Goal: Task Accomplishment & Management: Use online tool/utility

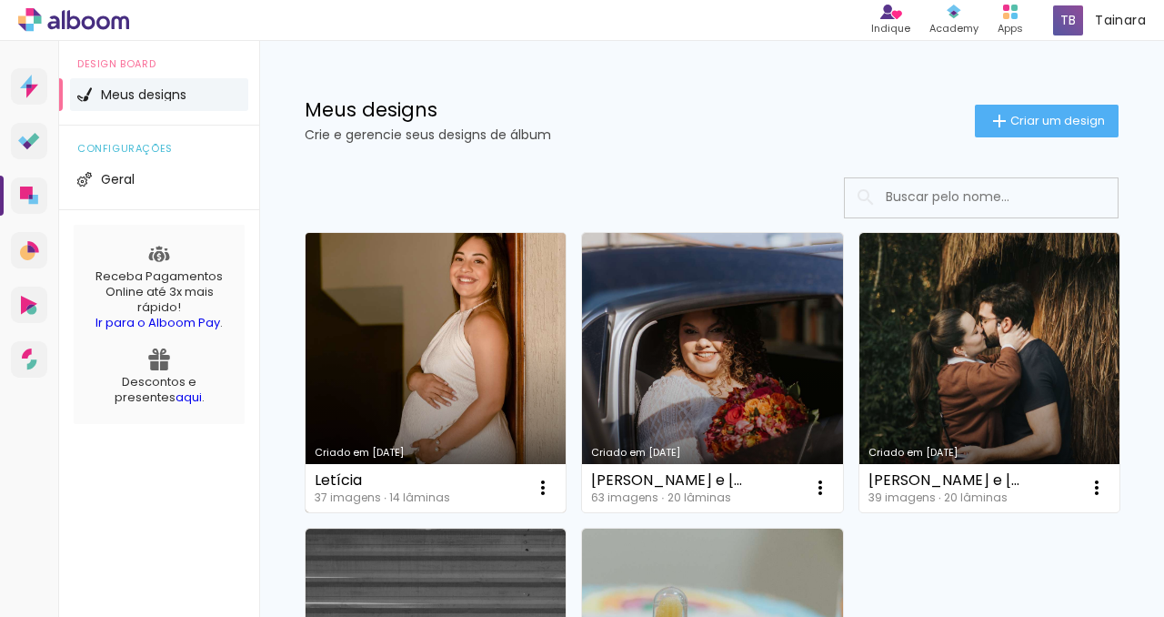
click at [461, 317] on link "Criado em [DATE]" at bounding box center [436, 372] width 260 height 279
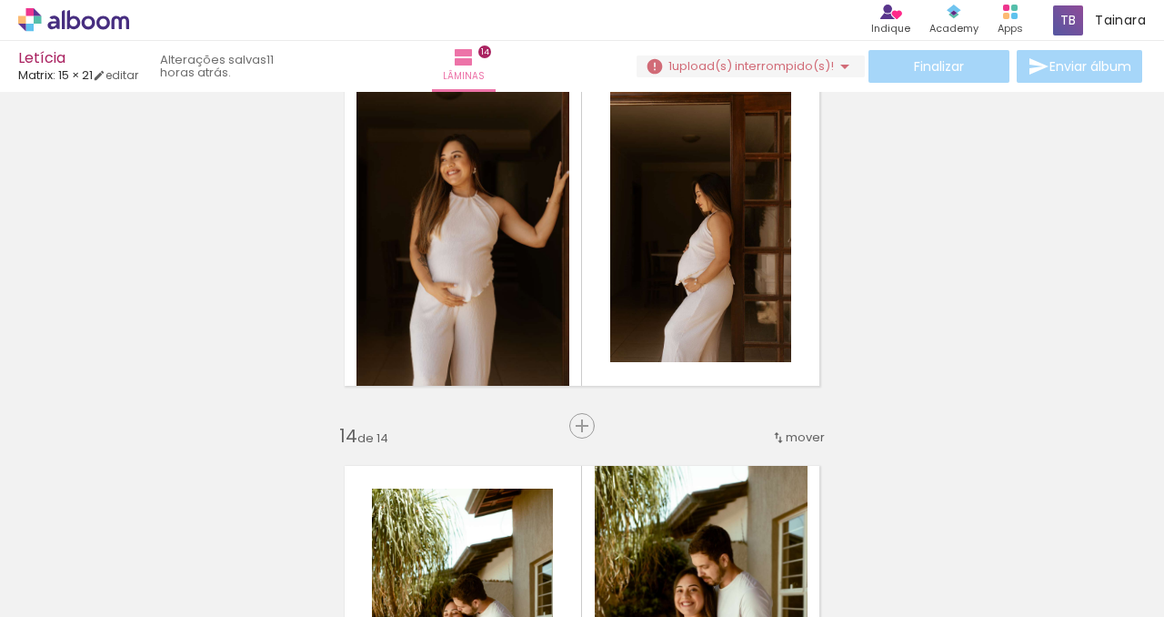
scroll to position [4854, 0]
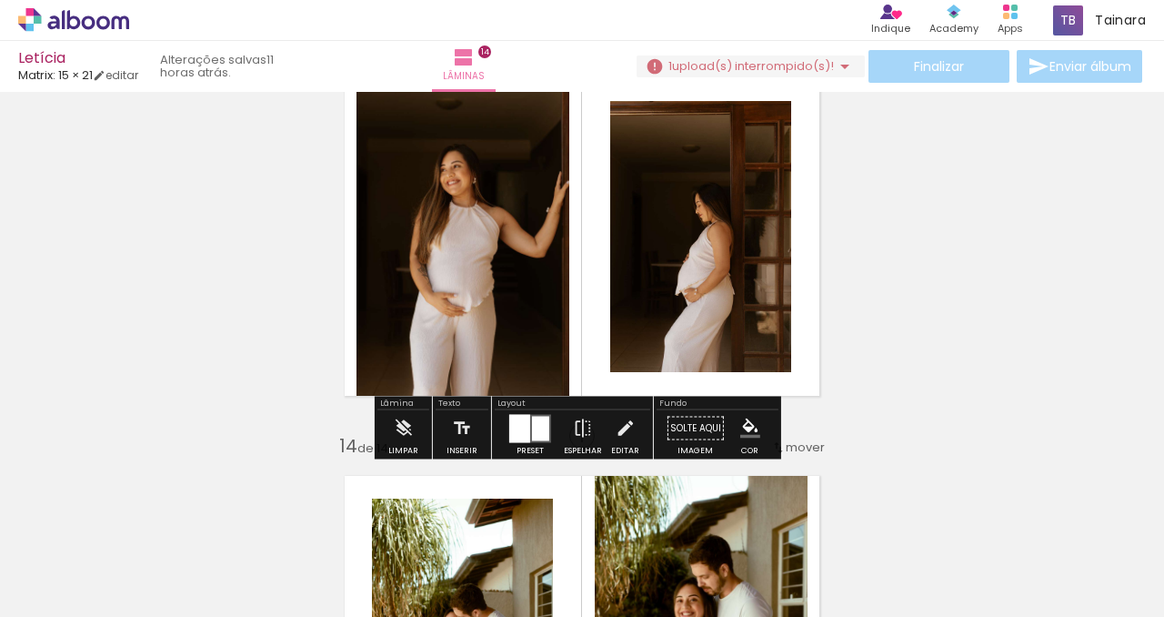
click at [546, 418] on quentale-layouter at bounding box center [530, 428] width 42 height 28
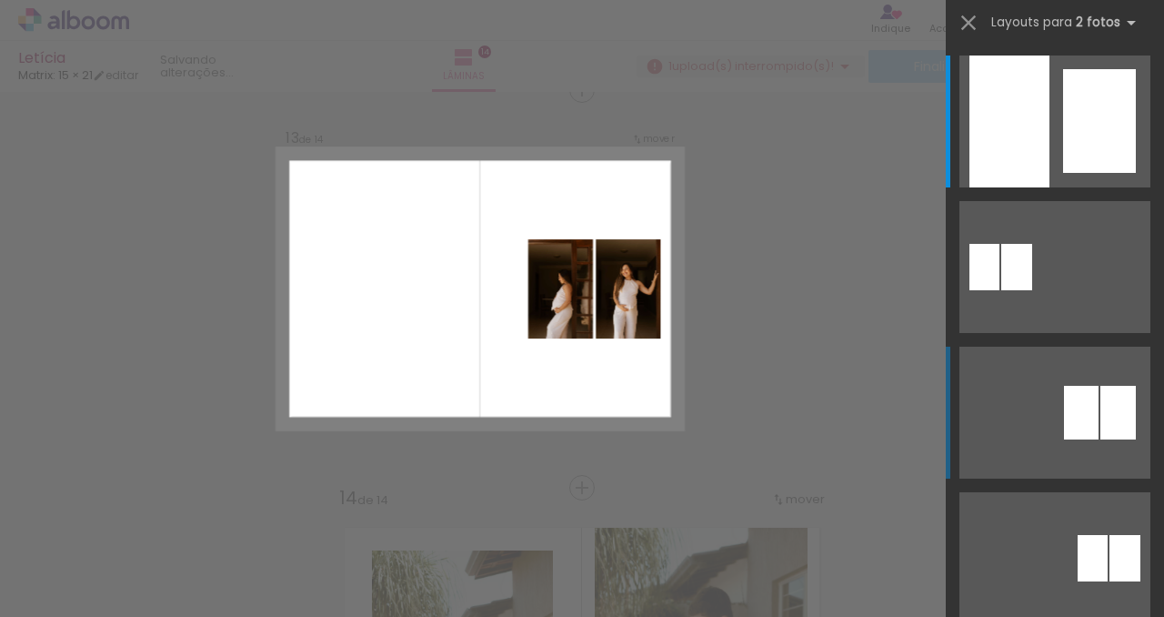
scroll to position [2149, 0]
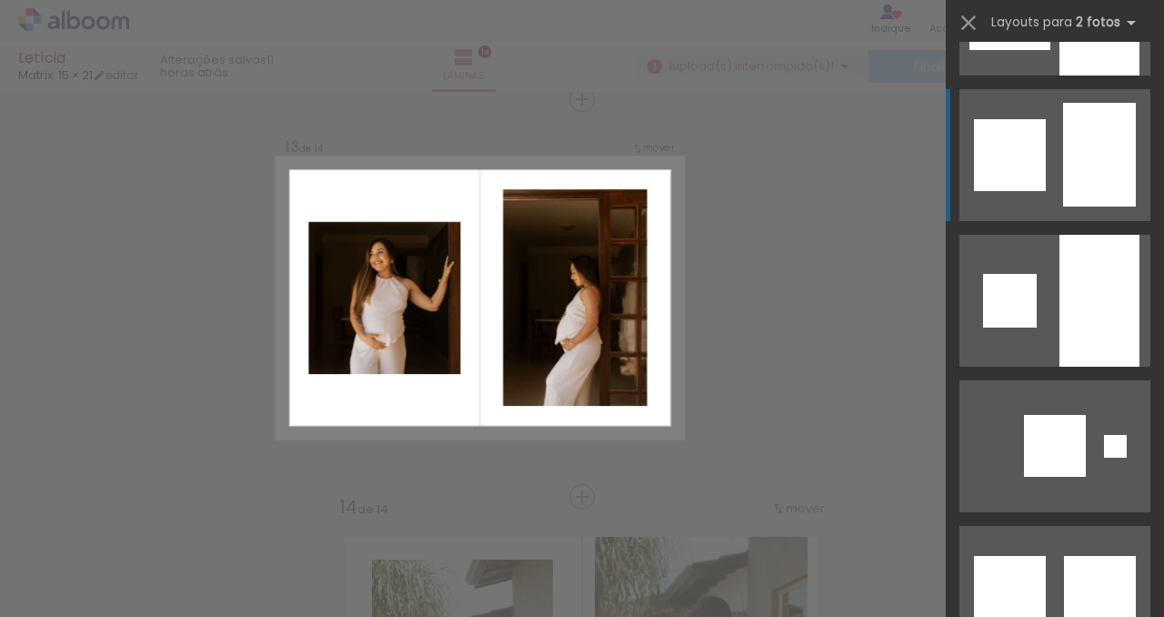
click at [1048, 157] on quentale-layouter at bounding box center [1055, 155] width 191 height 132
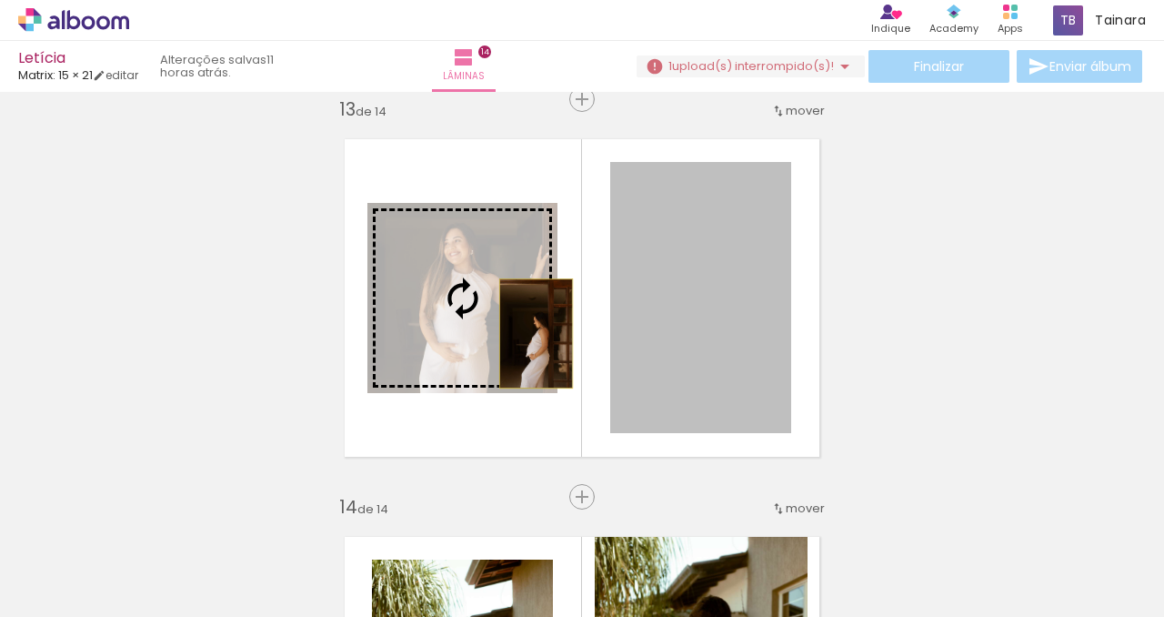
drag, startPoint x: 705, startPoint y: 377, endPoint x: 529, endPoint y: 333, distance: 180.9
click at [0, 0] on slot at bounding box center [0, 0] width 0 height 0
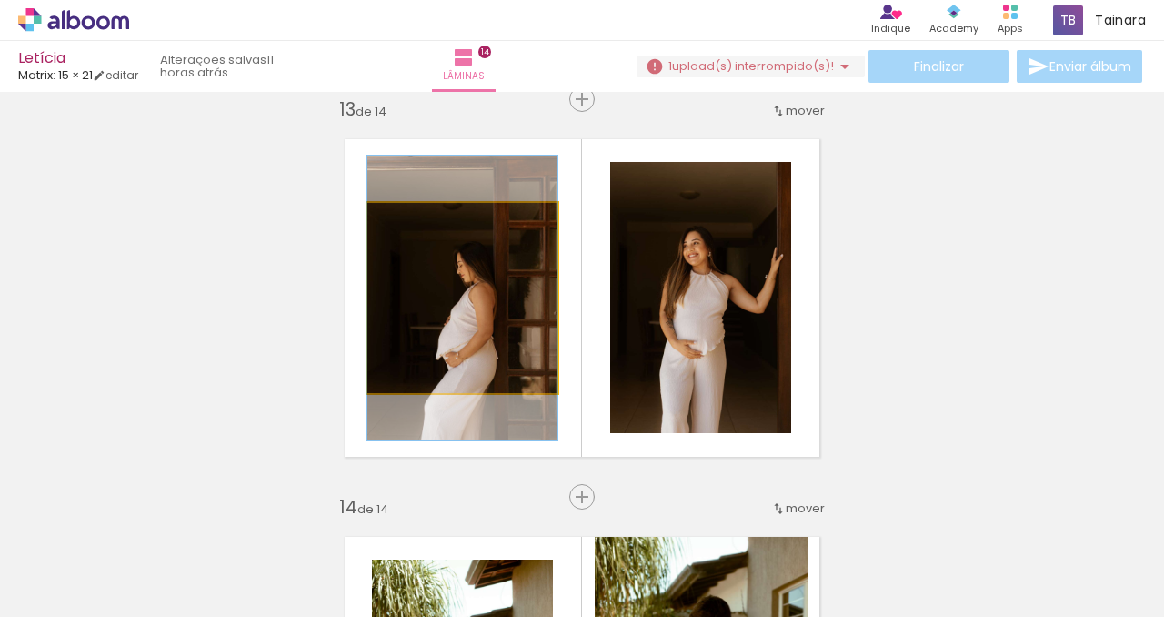
click at [499, 351] on quentale-photo at bounding box center [462, 298] width 190 height 190
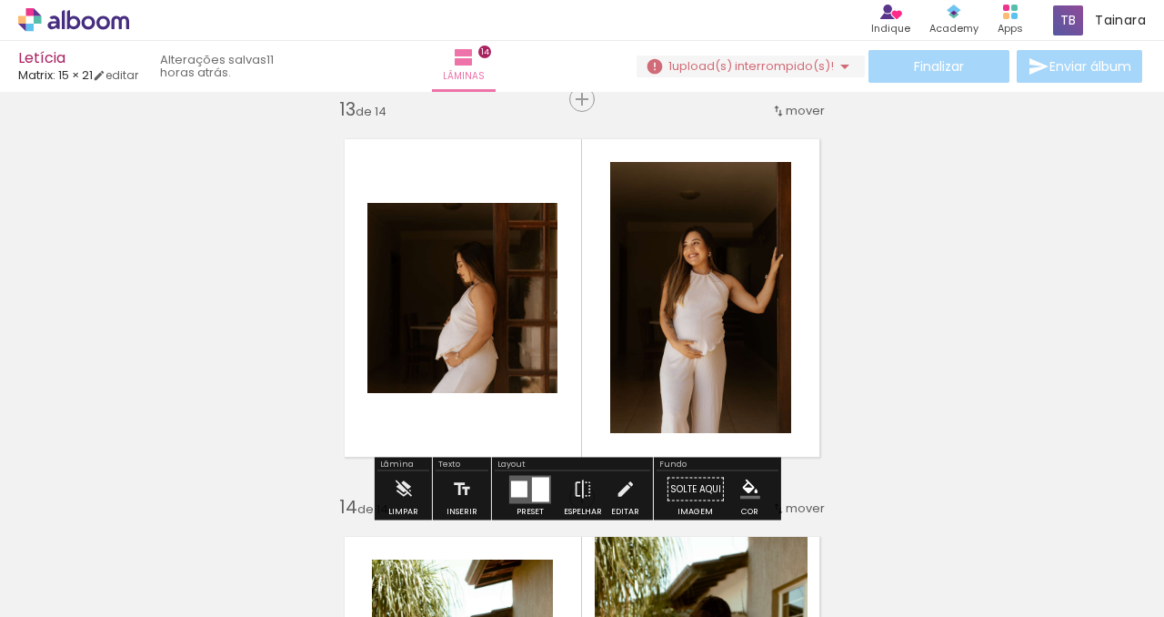
click at [512, 492] on div at bounding box center [519, 488] width 16 height 16
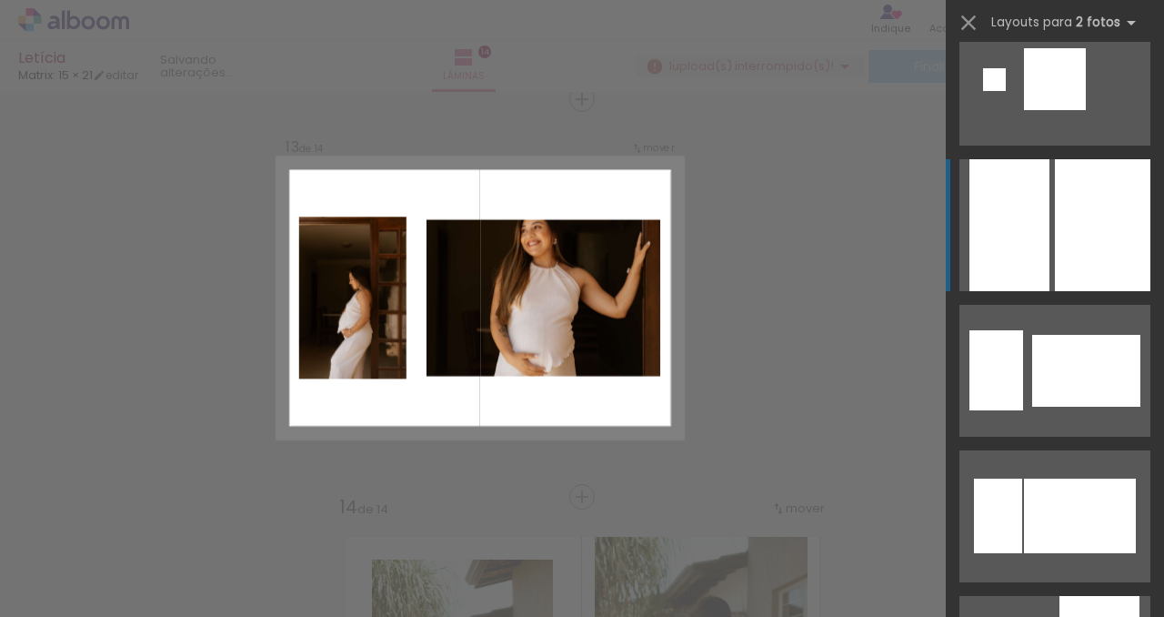
scroll to position [3679, 0]
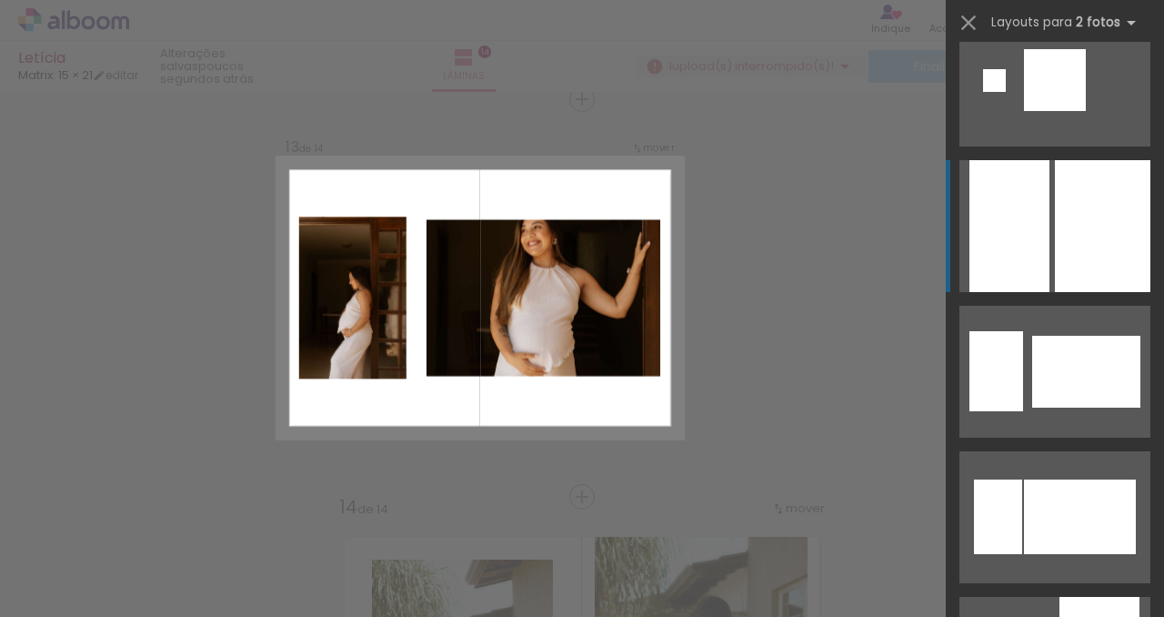
click at [1073, 404] on div at bounding box center [1086, 372] width 108 height 72
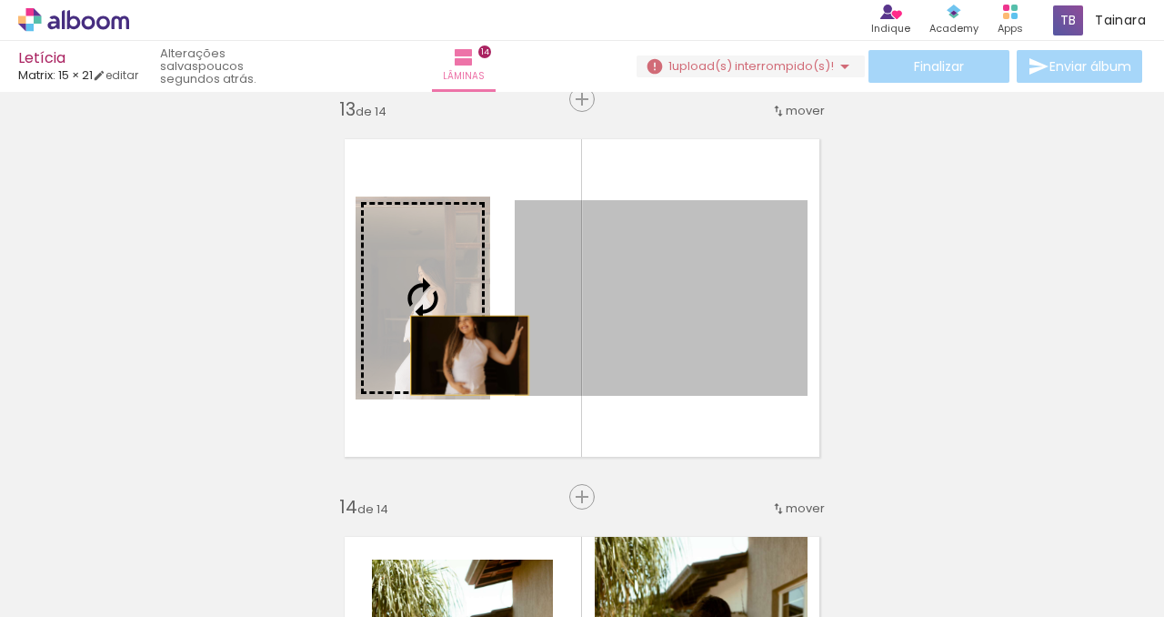
drag, startPoint x: 669, startPoint y: 359, endPoint x: 463, endPoint y: 355, distance: 205.6
click at [0, 0] on slot at bounding box center [0, 0] width 0 height 0
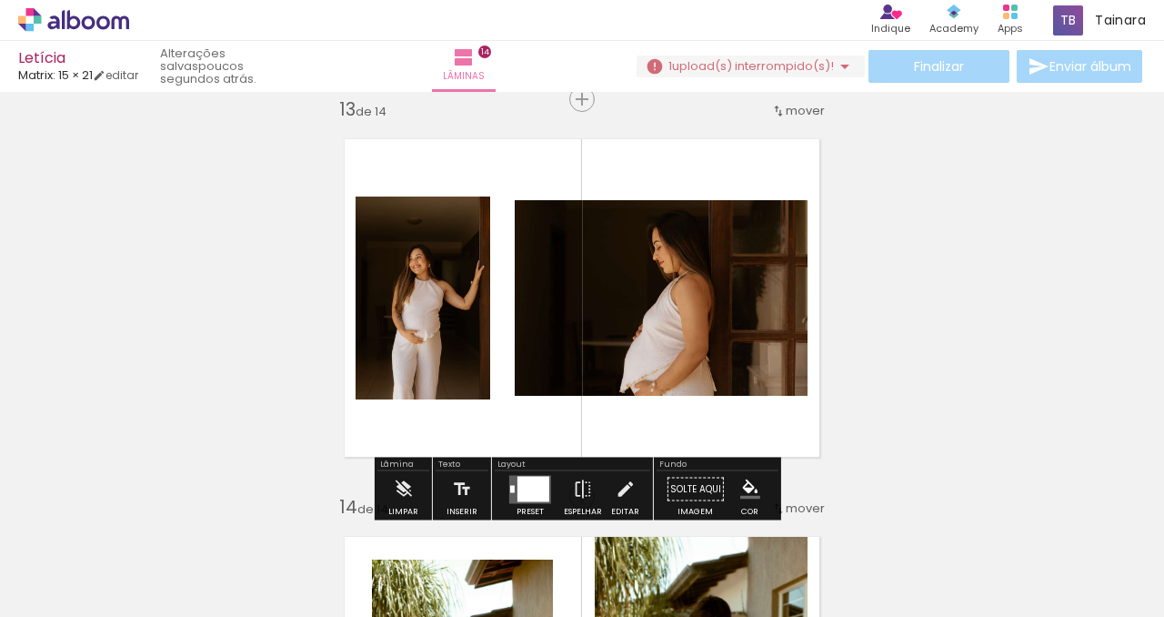
click at [521, 479] on div at bounding box center [534, 488] width 32 height 25
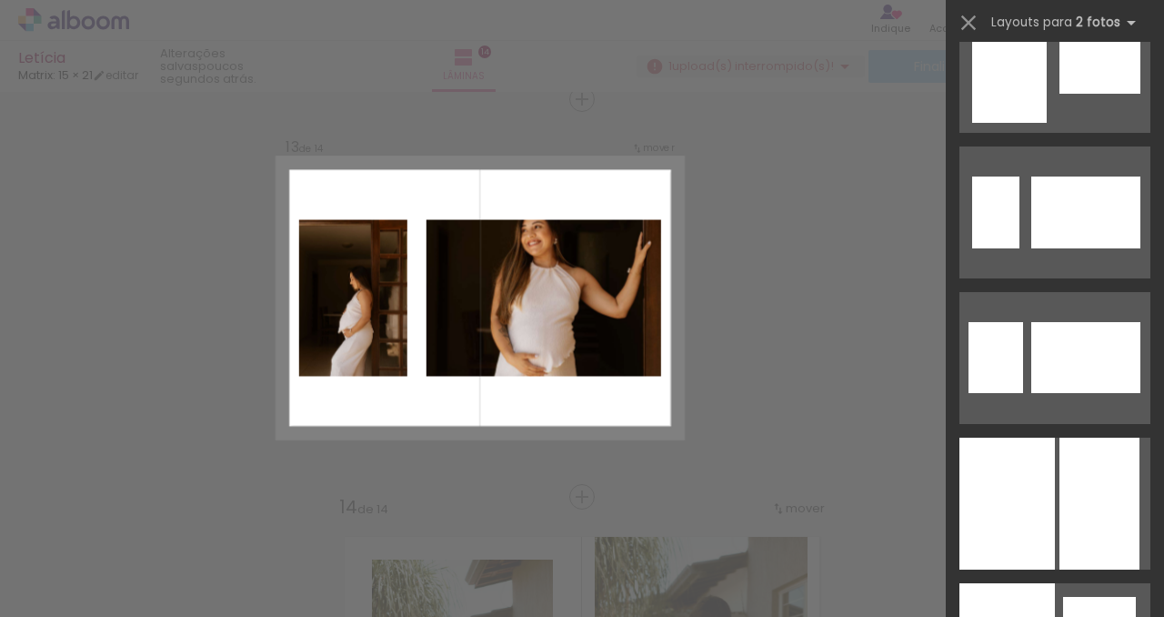
scroll to position [5968, 0]
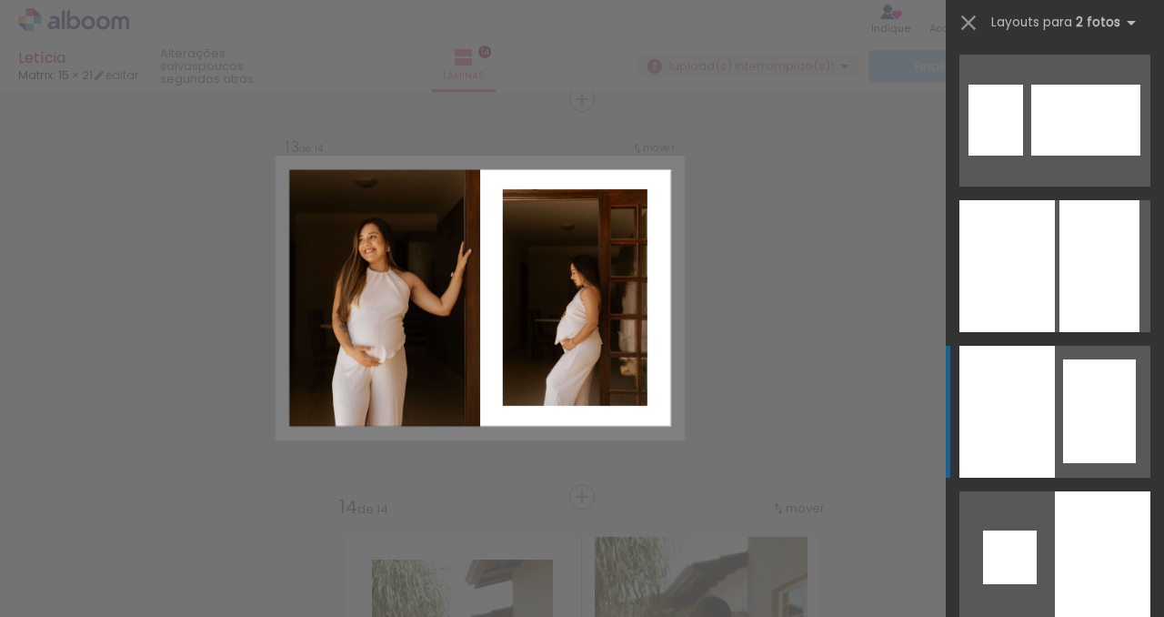
click at [1070, 364] on div at bounding box center [1099, 411] width 73 height 104
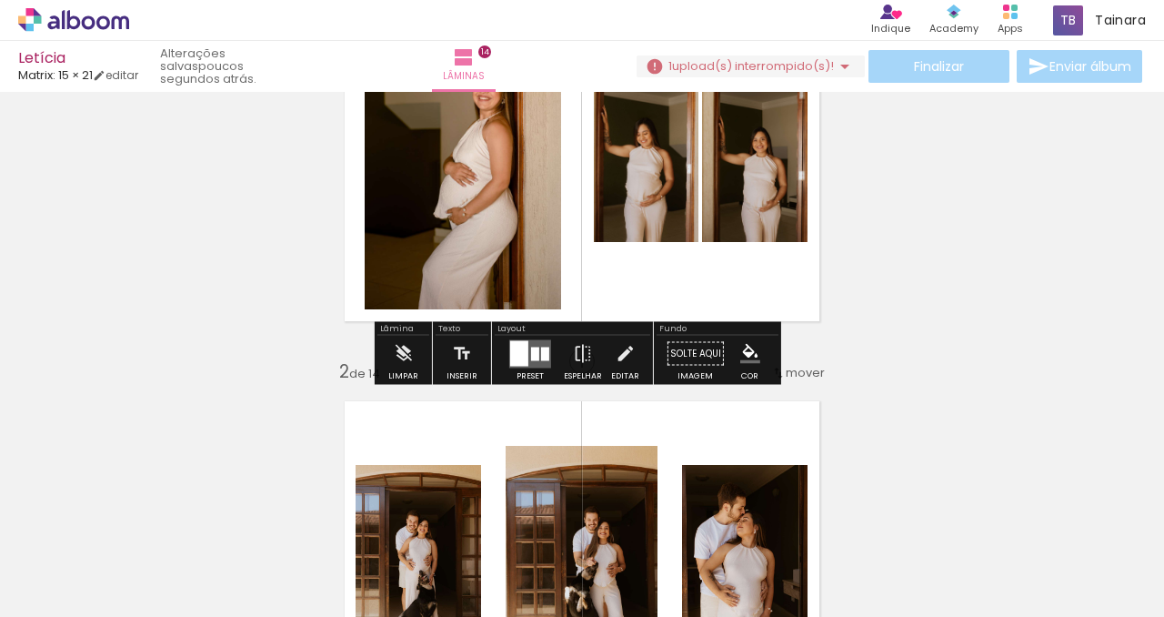
scroll to position [0, 0]
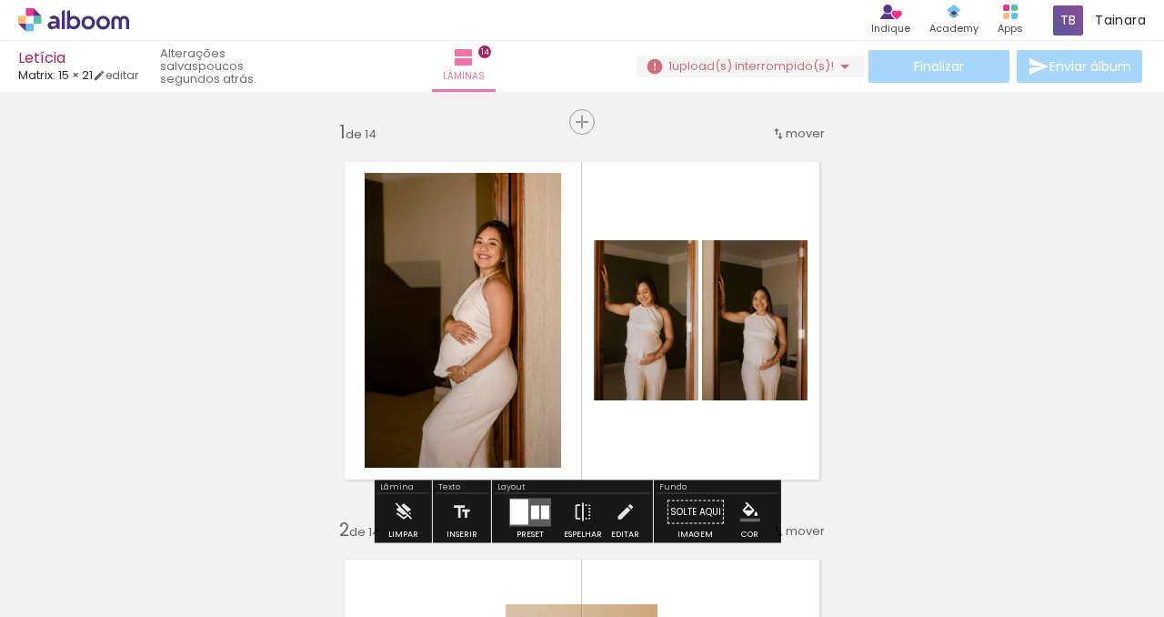
click at [906, 66] on div "Finalizar Enviar álbum" at bounding box center [891, 66] width 509 height 33
click at [834, 69] on iron-icon at bounding box center [845, 66] width 22 height 22
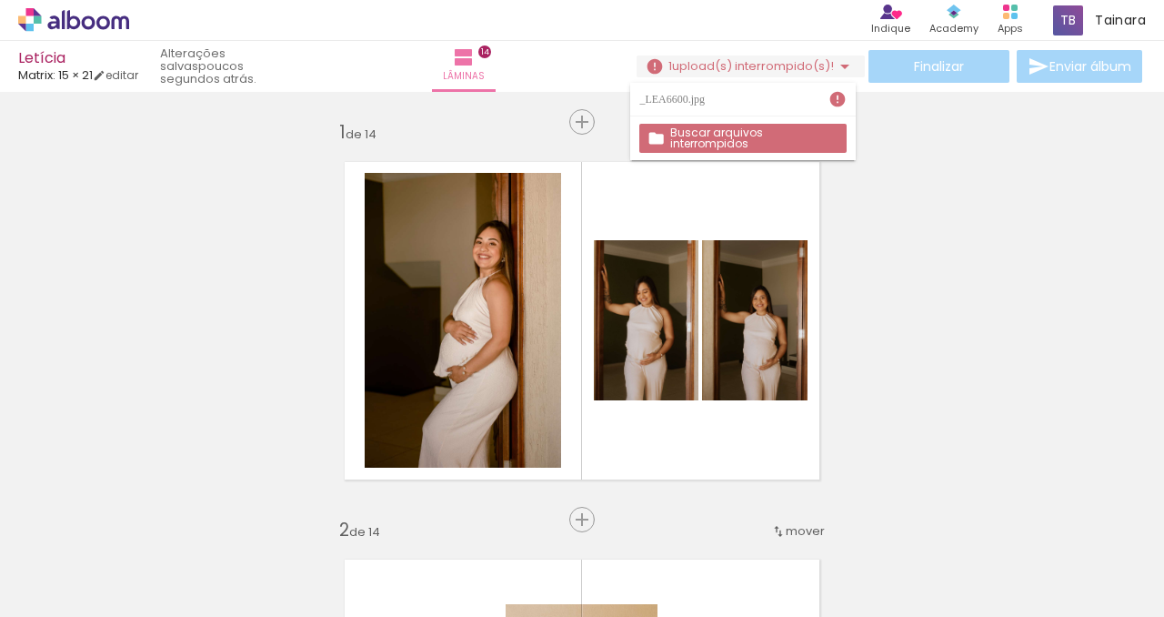
click at [0, 0] on slot "Buscar arquivos interrompidos" at bounding box center [0, 0] width 0 height 0
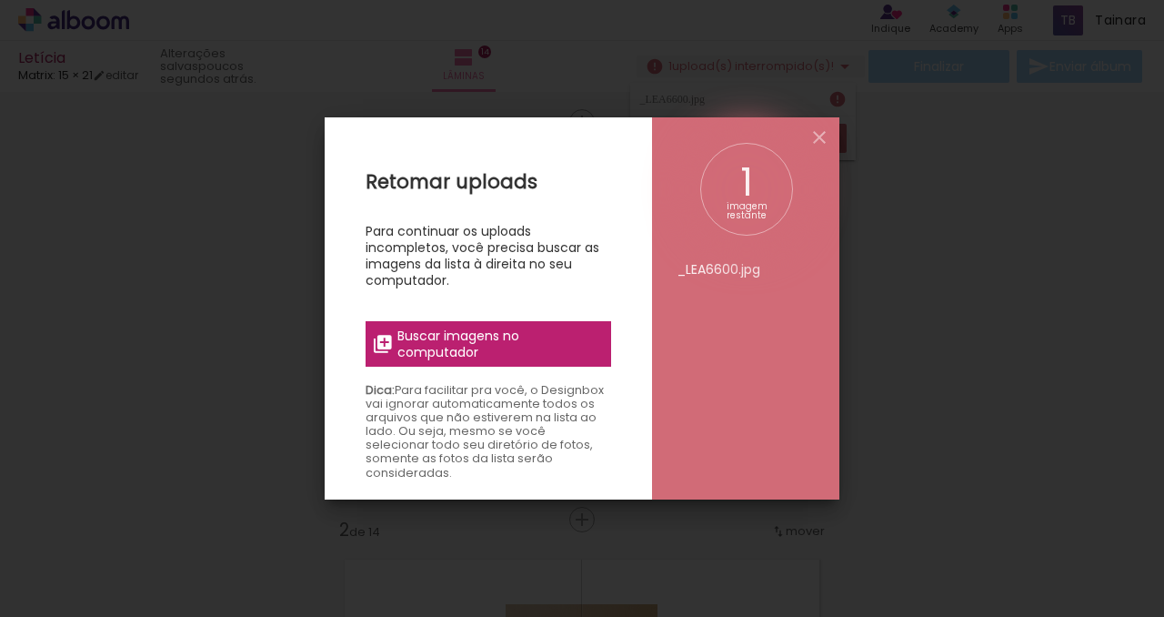
click at [529, 342] on span "Buscar imagens no computador" at bounding box center [499, 343] width 203 height 33
click at [0, 0] on input "file" at bounding box center [0, 0] width 0 height 0
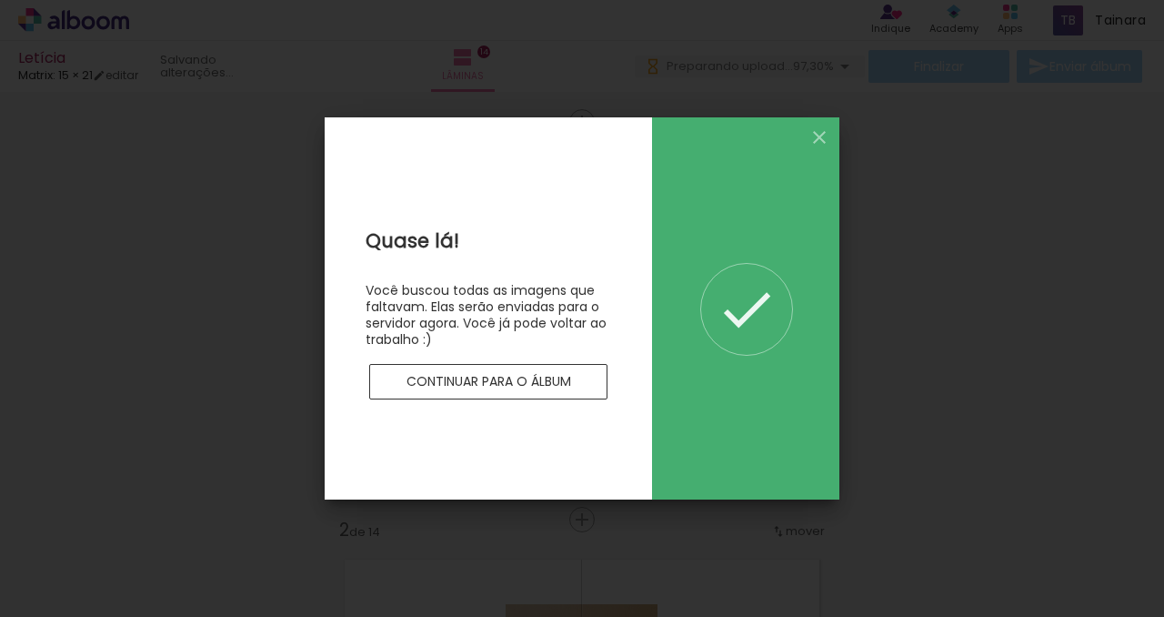
click at [425, 393] on paper-button "Continuar para o álbum" at bounding box center [488, 382] width 238 height 36
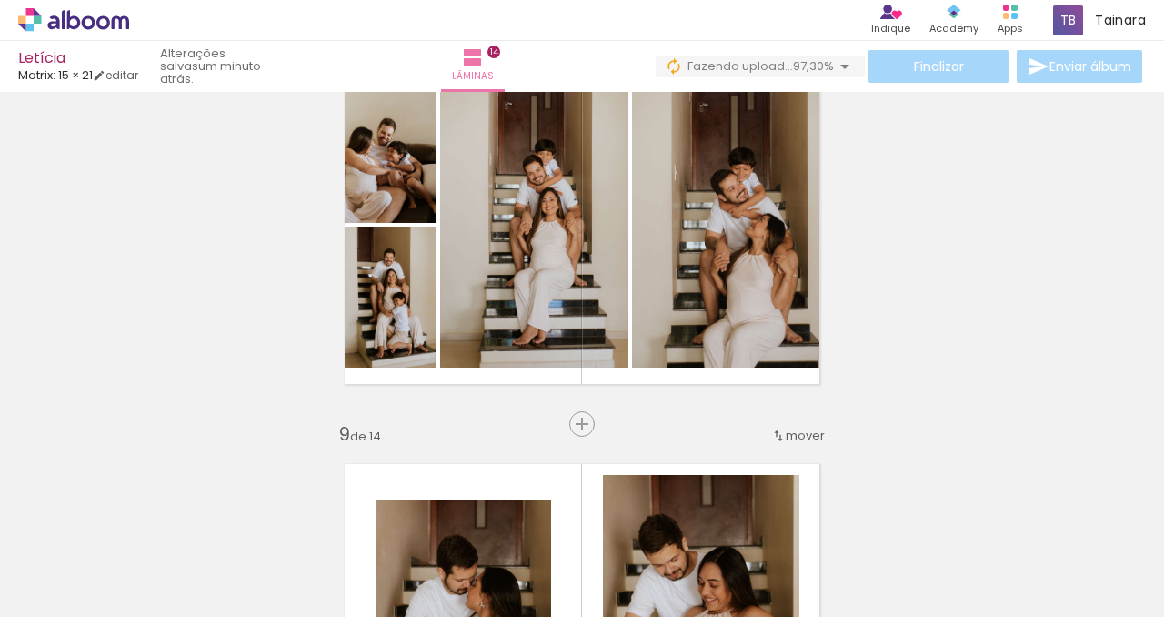
scroll to position [2883, 0]
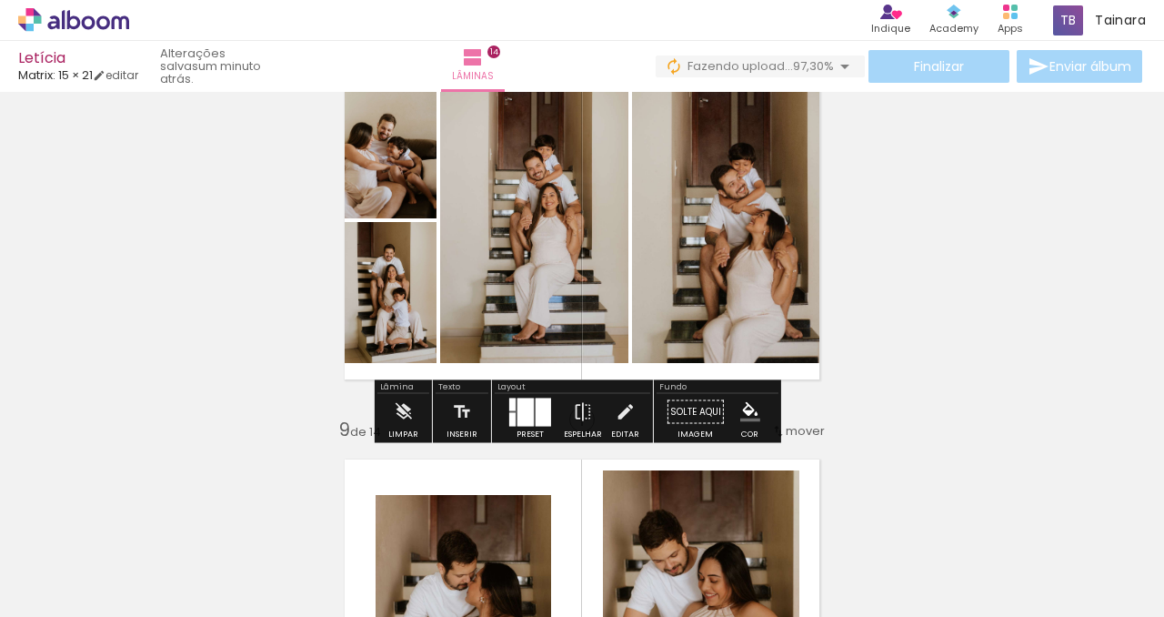
click at [542, 254] on quentale-photo at bounding box center [534, 220] width 188 height 286
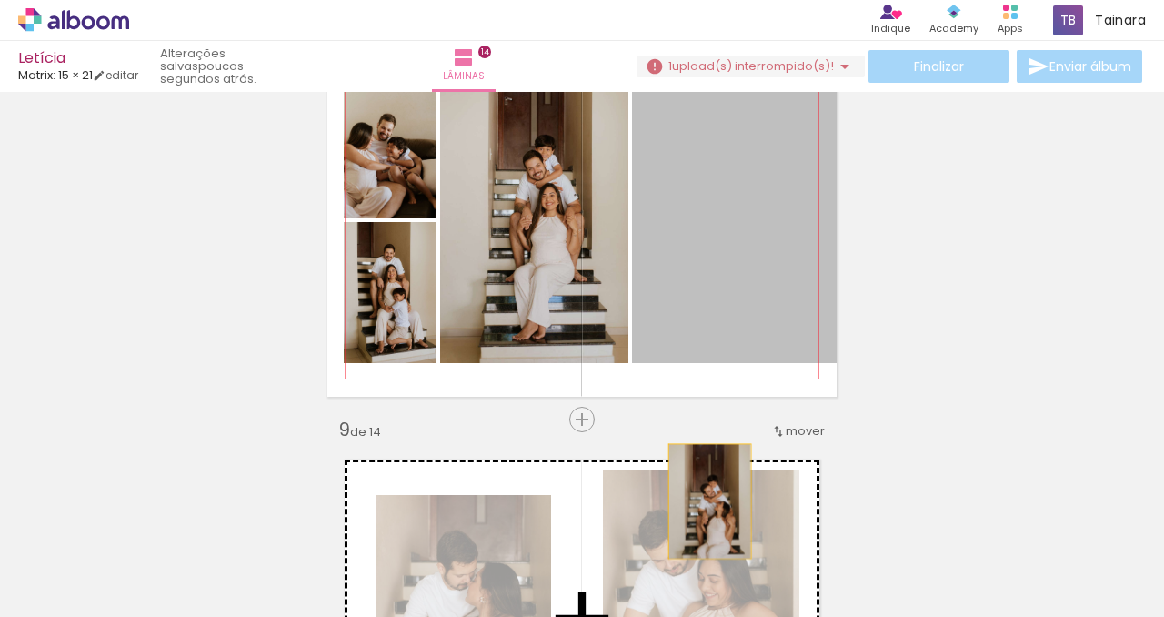
drag, startPoint x: 710, startPoint y: 312, endPoint x: 698, endPoint y: 535, distance: 223.2
click at [697, 535] on quentale-workspace at bounding box center [582, 308] width 1164 height 617
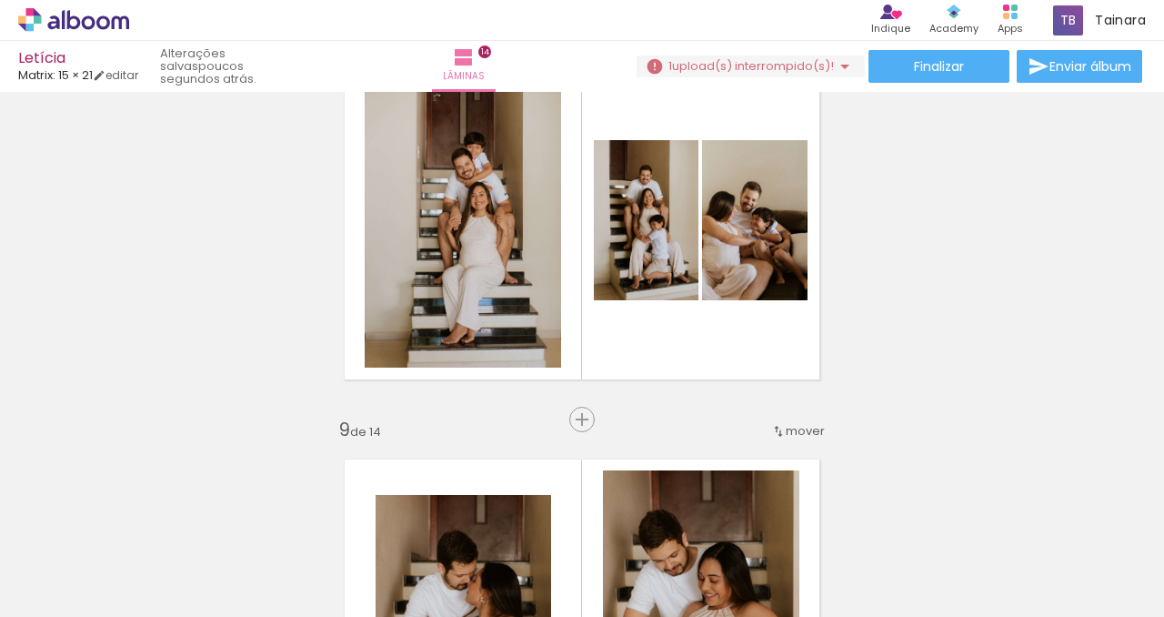
scroll to position [0, 787]
click at [588, 523] on iron-icon at bounding box center [578, 518] width 19 height 19
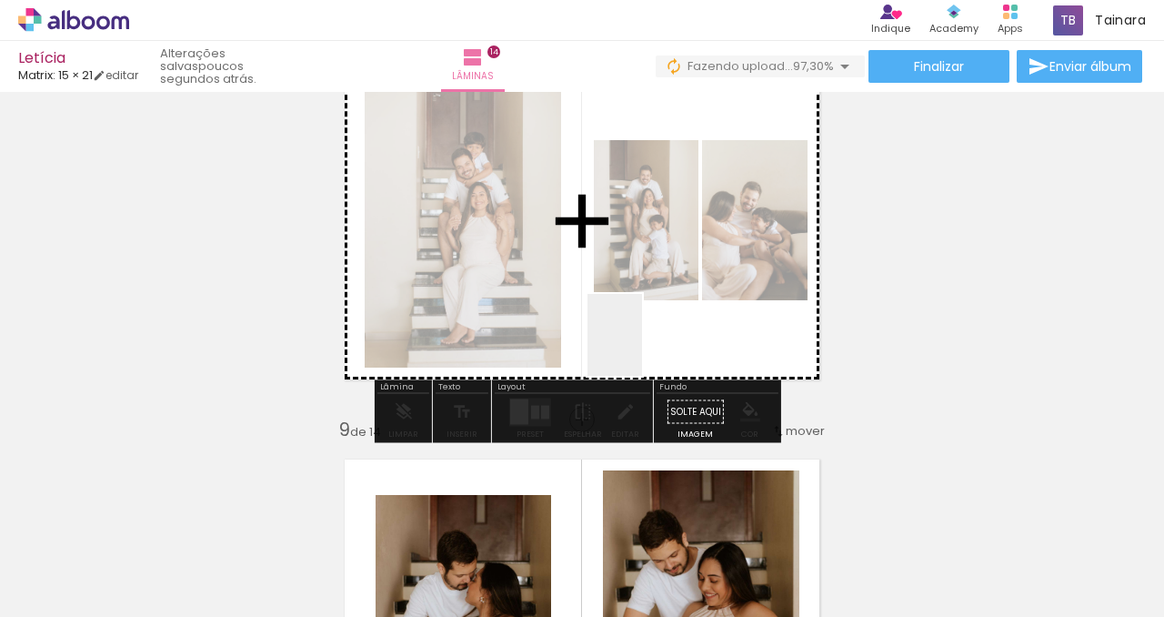
drag, startPoint x: 624, startPoint y: 586, endPoint x: 642, endPoint y: 336, distance: 250.8
click at [642, 336] on quentale-workspace at bounding box center [582, 308] width 1164 height 617
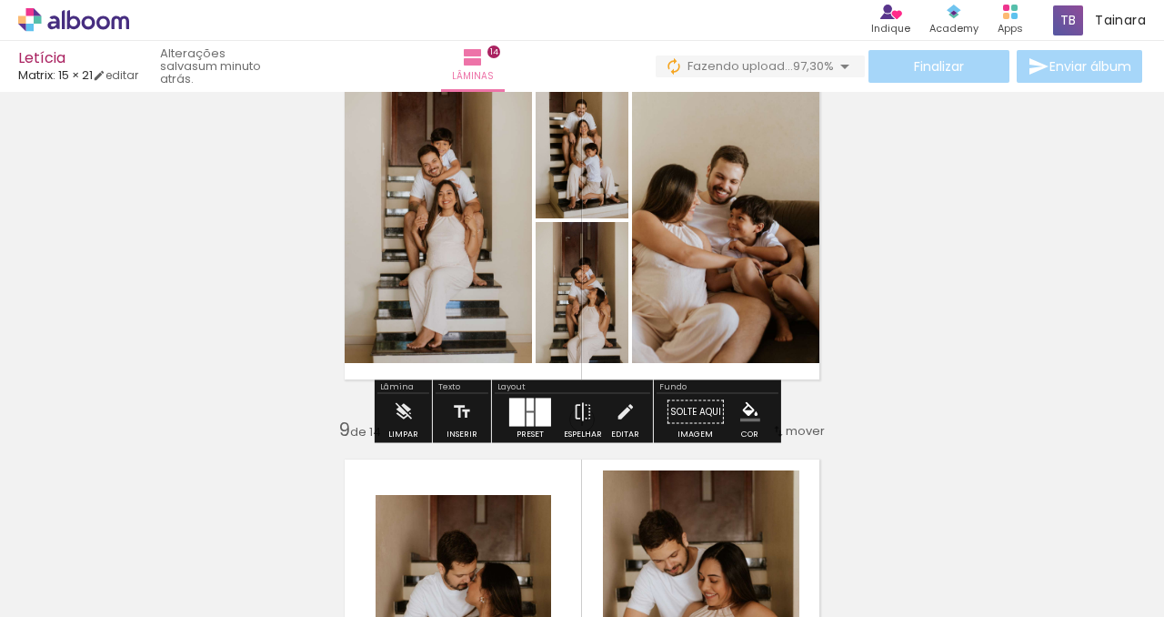
click at [921, 130] on div "Inserir lâmina 1 de 14 Inserir lâmina 2 de 14 Inserir lâmina 3 de 14 Inserir lâ…" at bounding box center [582, 198] width 1164 height 5964
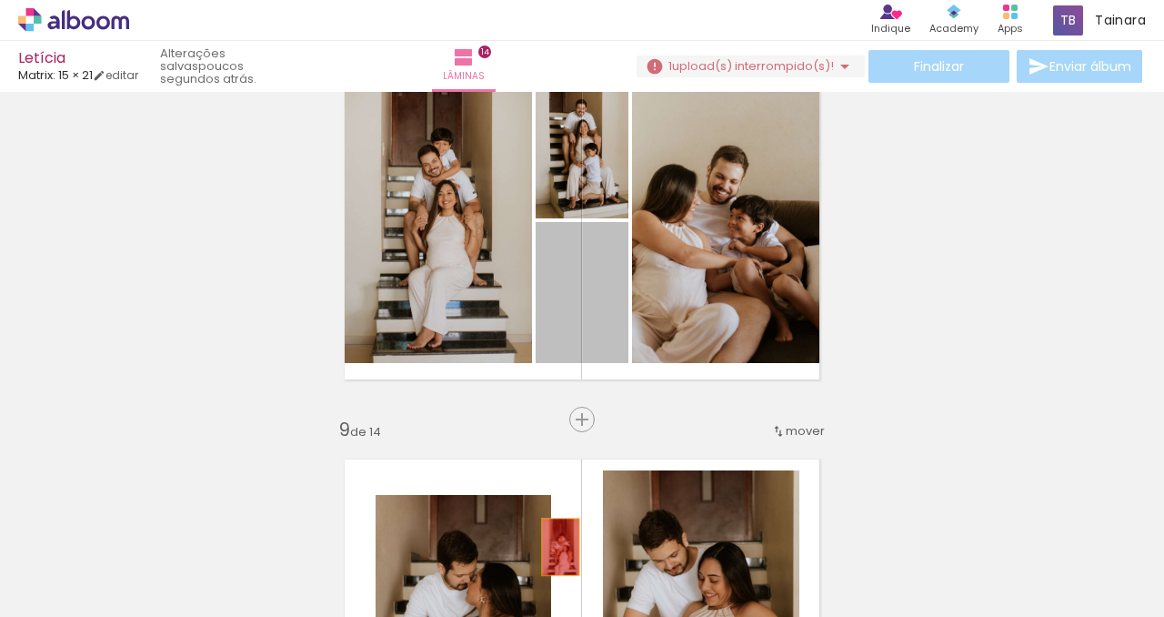
drag, startPoint x: 562, startPoint y: 340, endPoint x: 554, endPoint y: 549, distance: 208.5
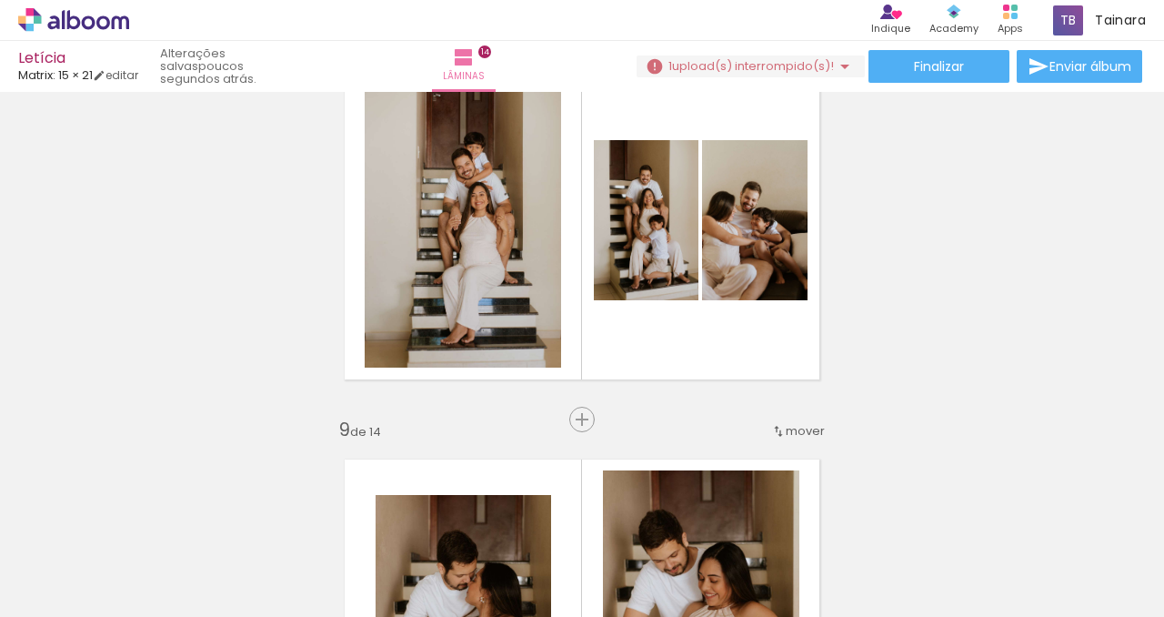
click at [586, 527] on iron-icon at bounding box center [578, 518] width 19 height 19
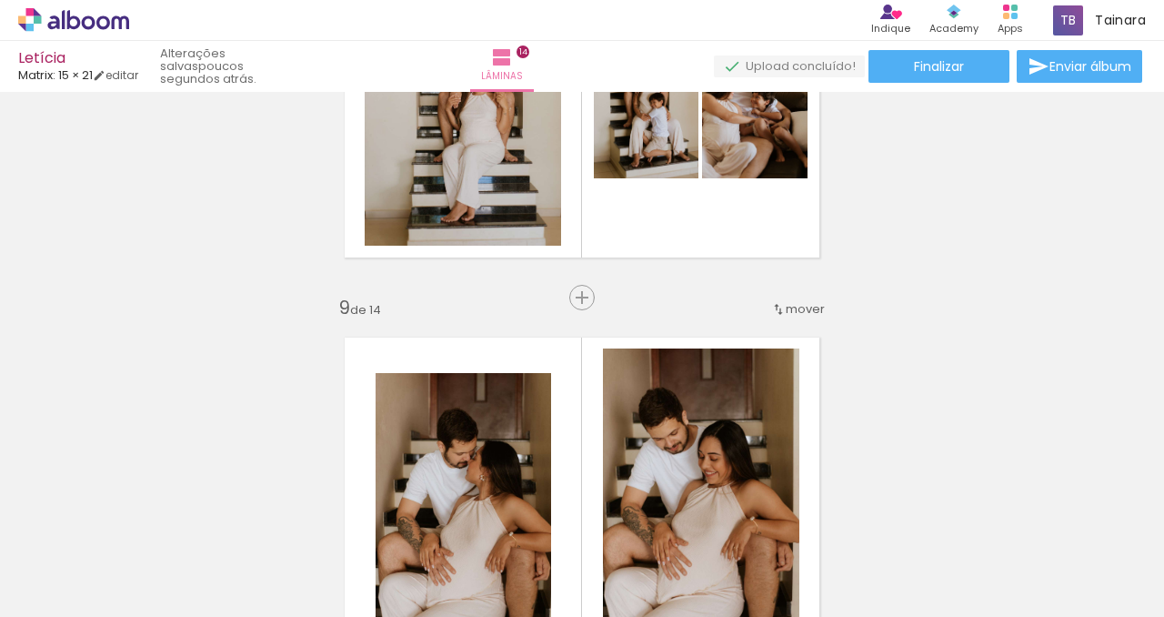
scroll to position [0, 2760]
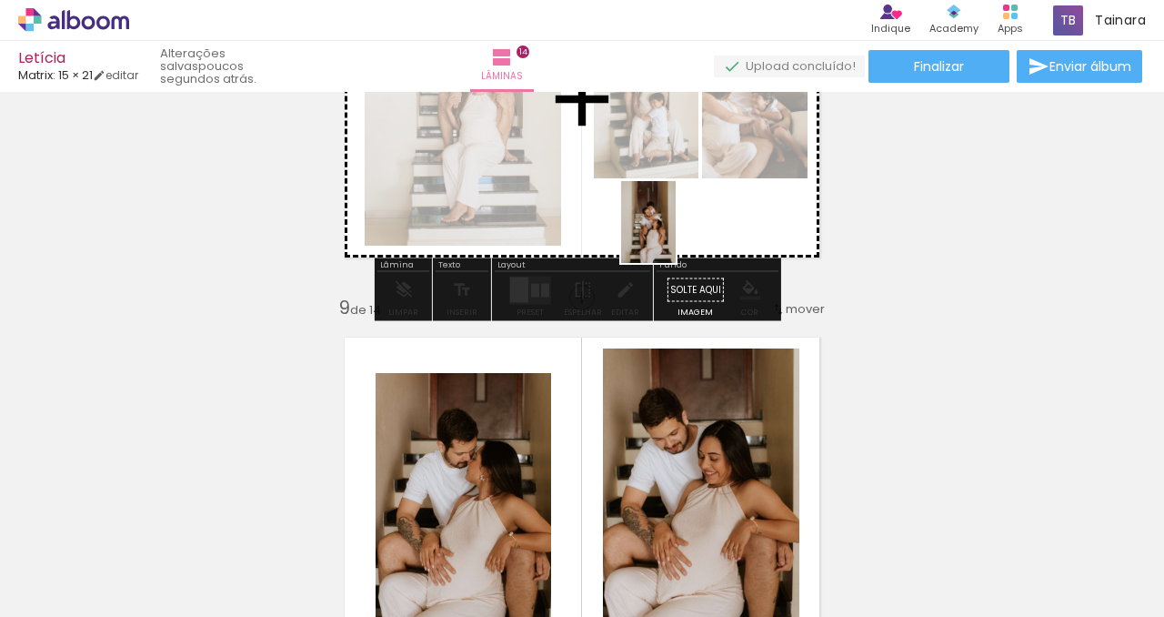
drag, startPoint x: 1109, startPoint y: 576, endPoint x: 676, endPoint y: 236, distance: 550.7
click at [676, 236] on quentale-workspace at bounding box center [582, 308] width 1164 height 617
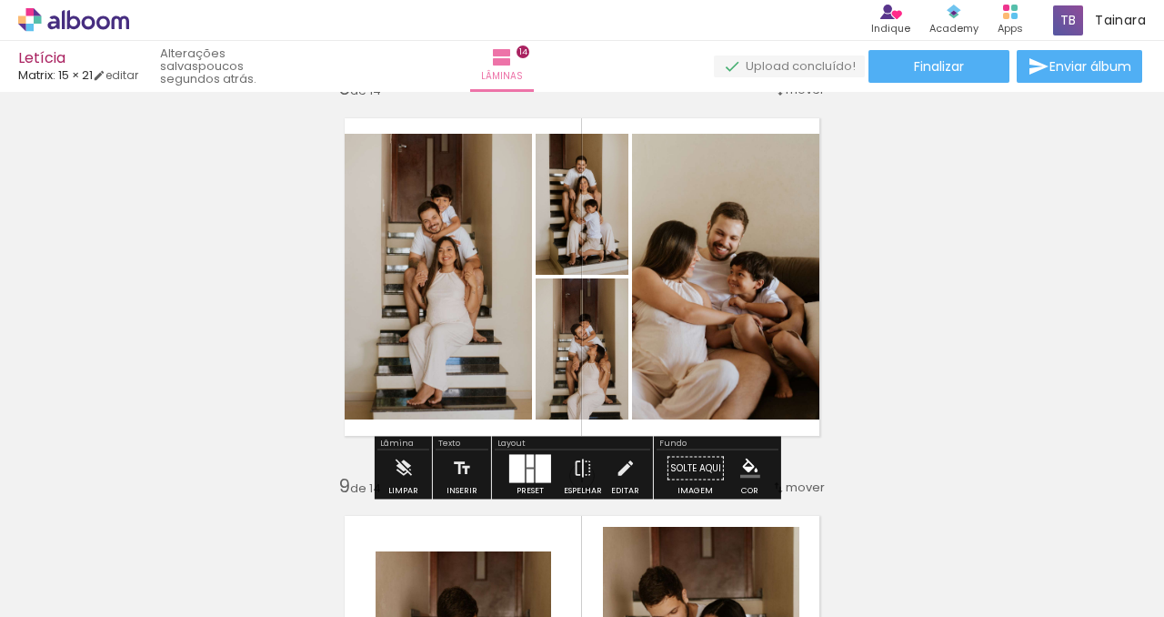
scroll to position [2819, 0]
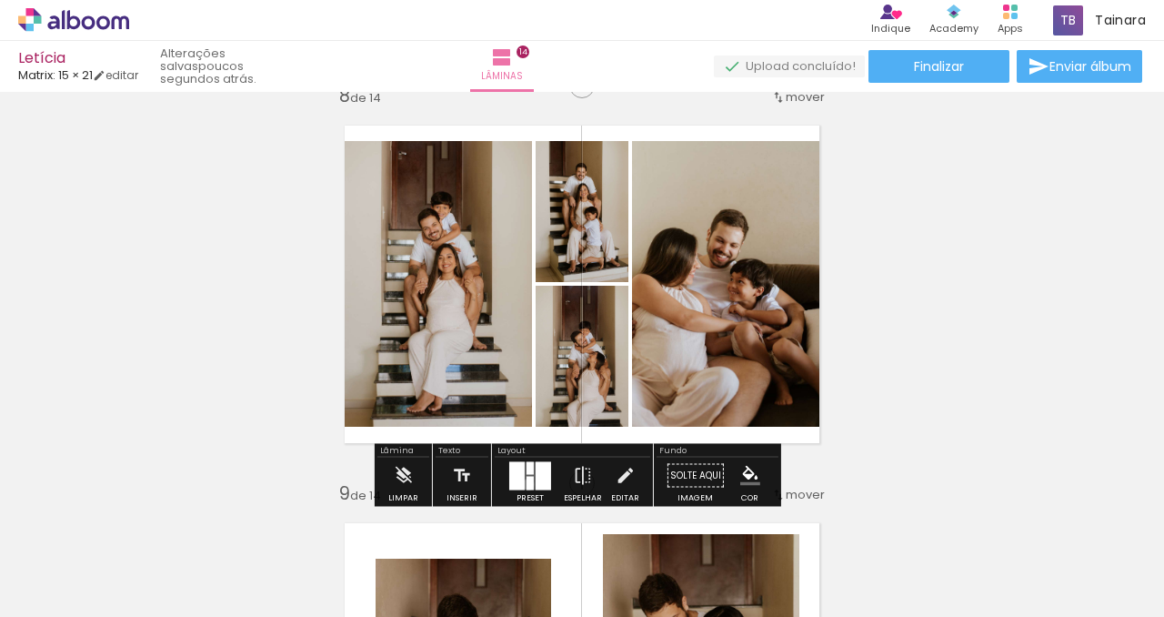
click at [527, 484] on div at bounding box center [530, 483] width 7 height 14
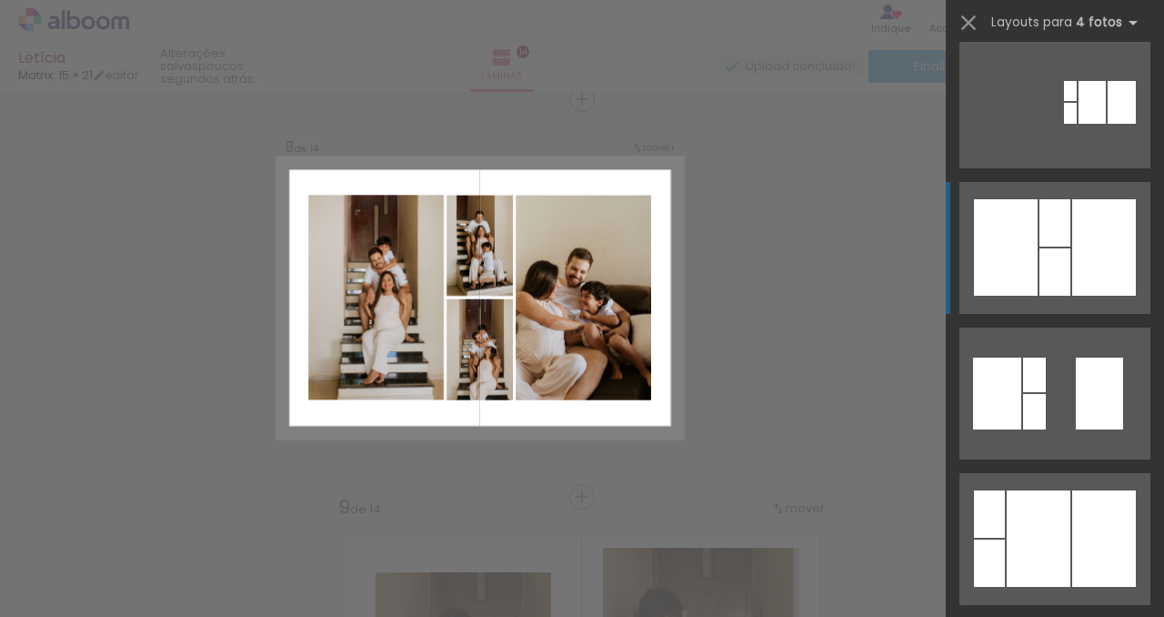
scroll to position [476, 0]
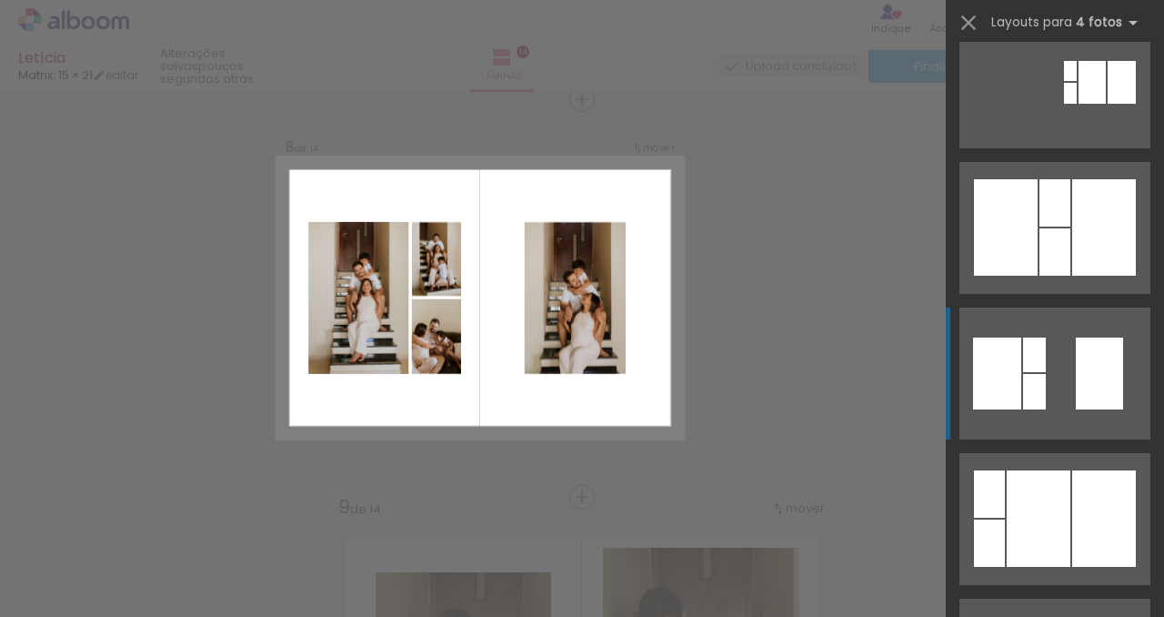
click at [1030, 347] on div at bounding box center [1034, 354] width 23 height 35
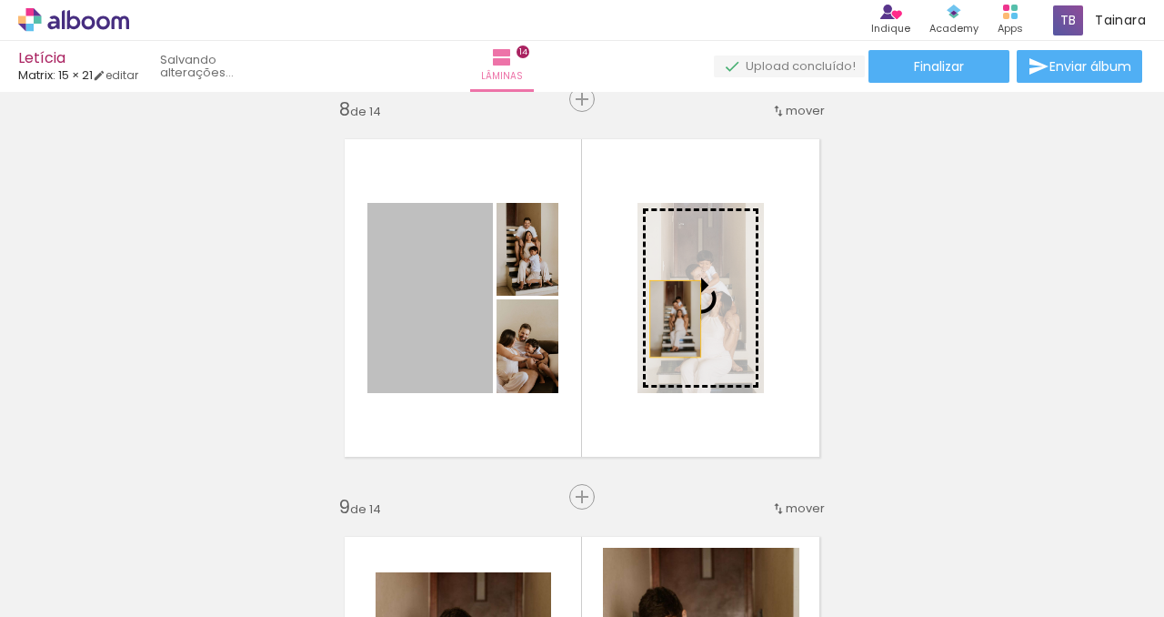
drag, startPoint x: 400, startPoint y: 345, endPoint x: 672, endPoint y: 317, distance: 273.4
click at [0, 0] on slot at bounding box center [0, 0] width 0 height 0
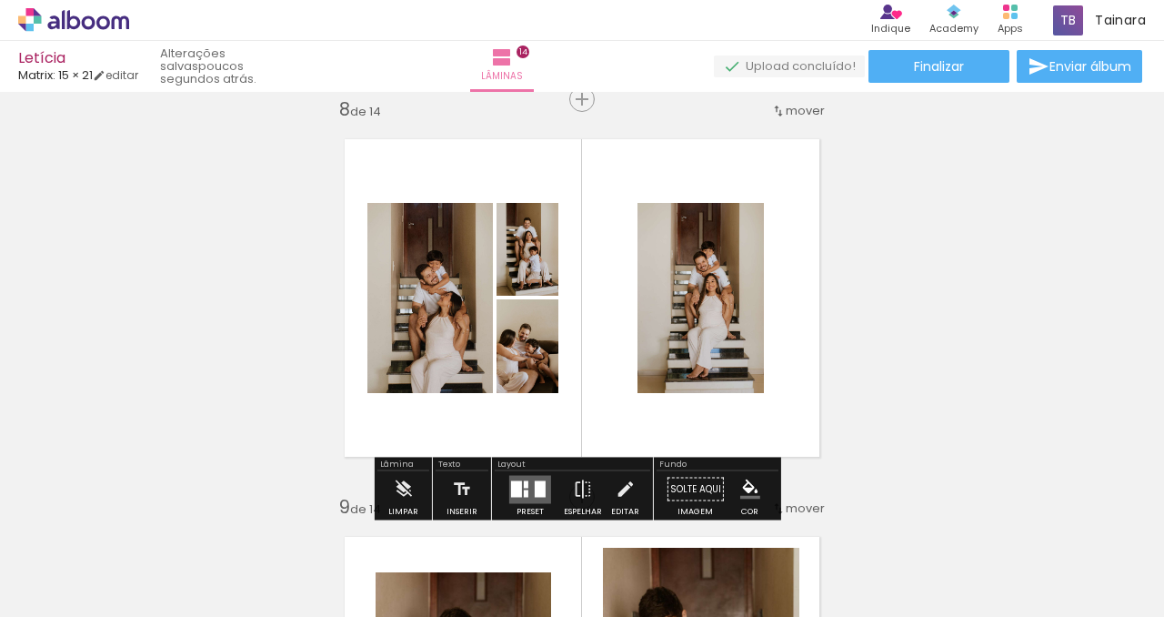
click at [589, 429] on quentale-layouter at bounding box center [581, 298] width 509 height 352
drag, startPoint x: 387, startPoint y: 190, endPoint x: 664, endPoint y: 315, distance: 304.1
click at [664, 315] on quentale-layouter at bounding box center [581, 298] width 509 height 352
click at [669, 338] on quentale-photo at bounding box center [701, 298] width 126 height 190
click at [613, 267] on quentale-layouter at bounding box center [581, 298] width 509 height 352
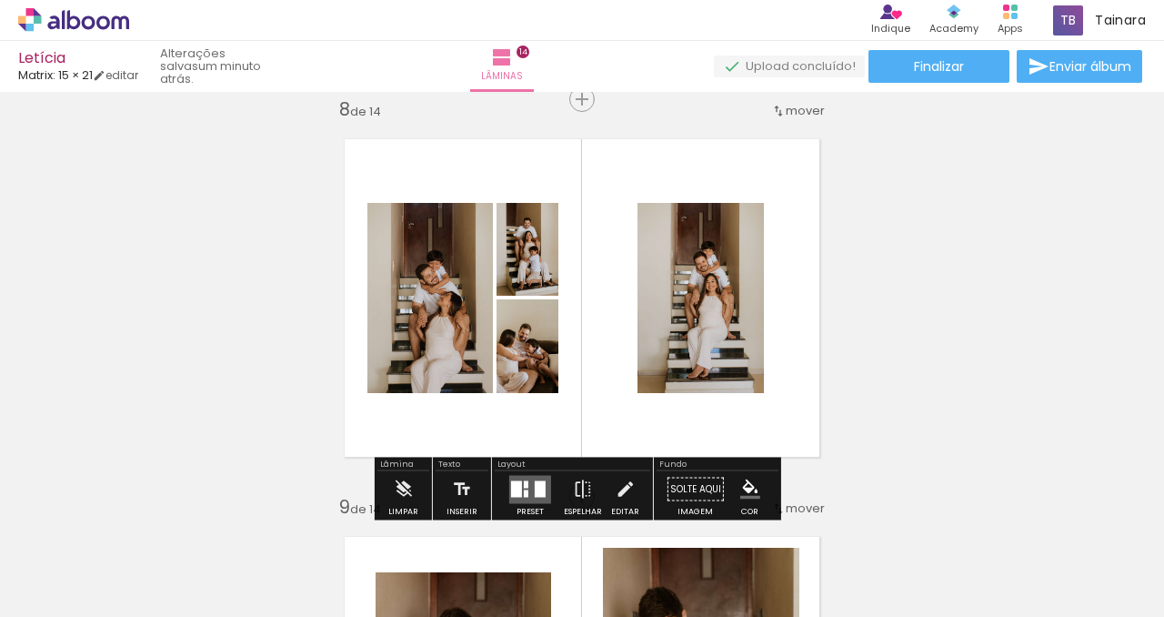
click at [613, 267] on quentale-layouter at bounding box center [581, 298] width 509 height 352
click at [0, 0] on slot "P&B" at bounding box center [0, 0] width 0 height 0
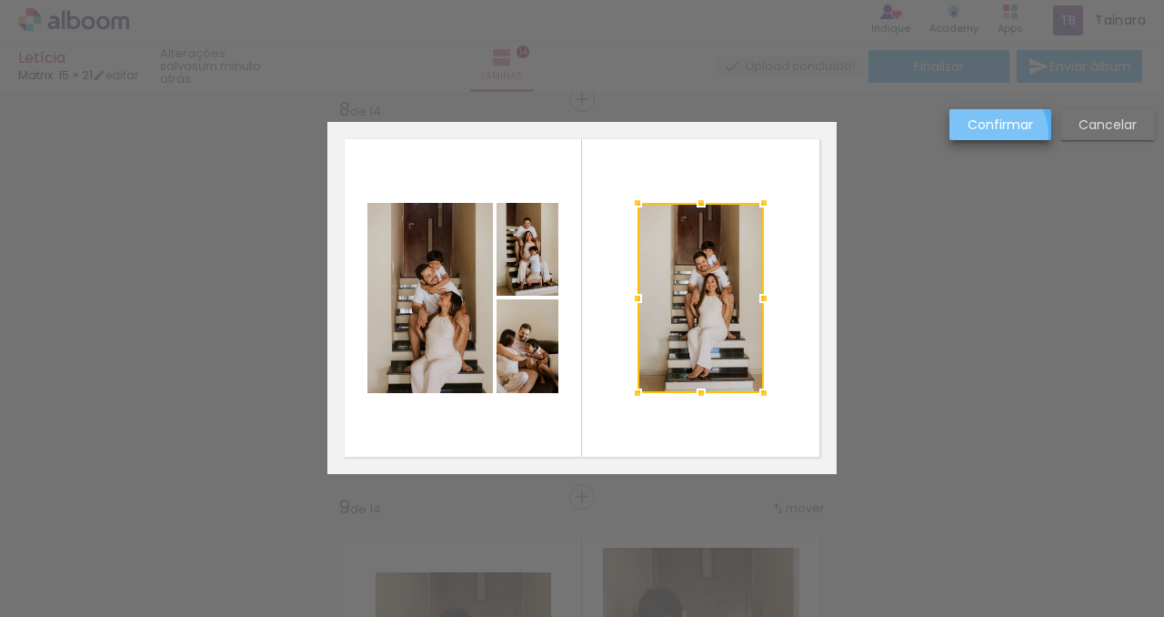
click at [987, 135] on paper-button "Confirmar" at bounding box center [1001, 124] width 102 height 31
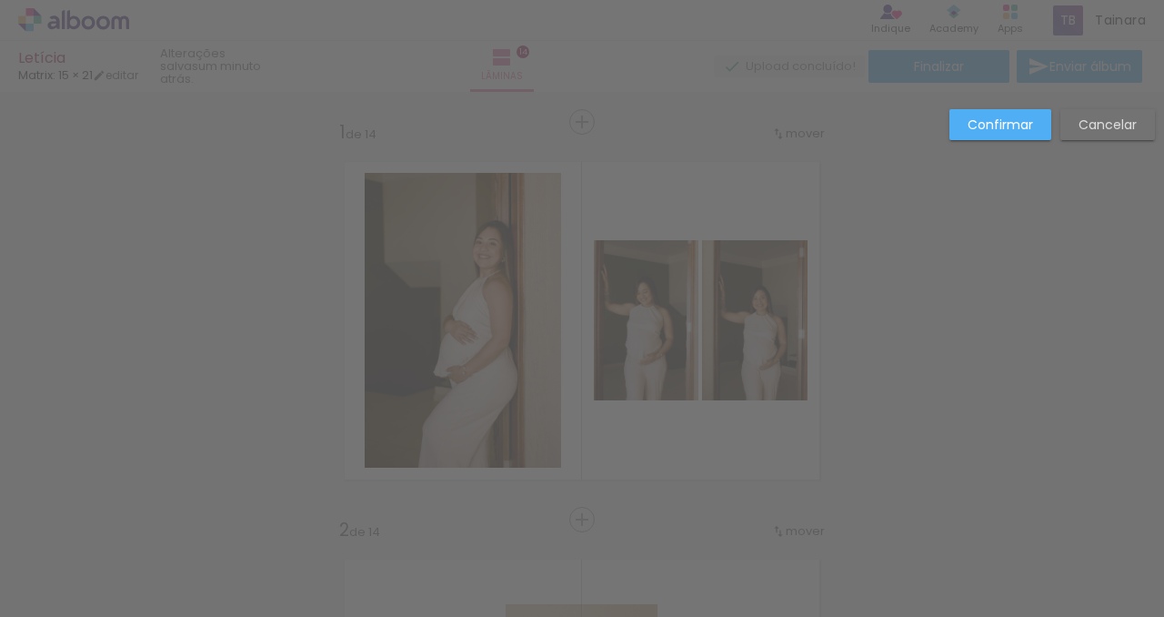
click at [0, 0] on slot "Cancelar" at bounding box center [0, 0] width 0 height 0
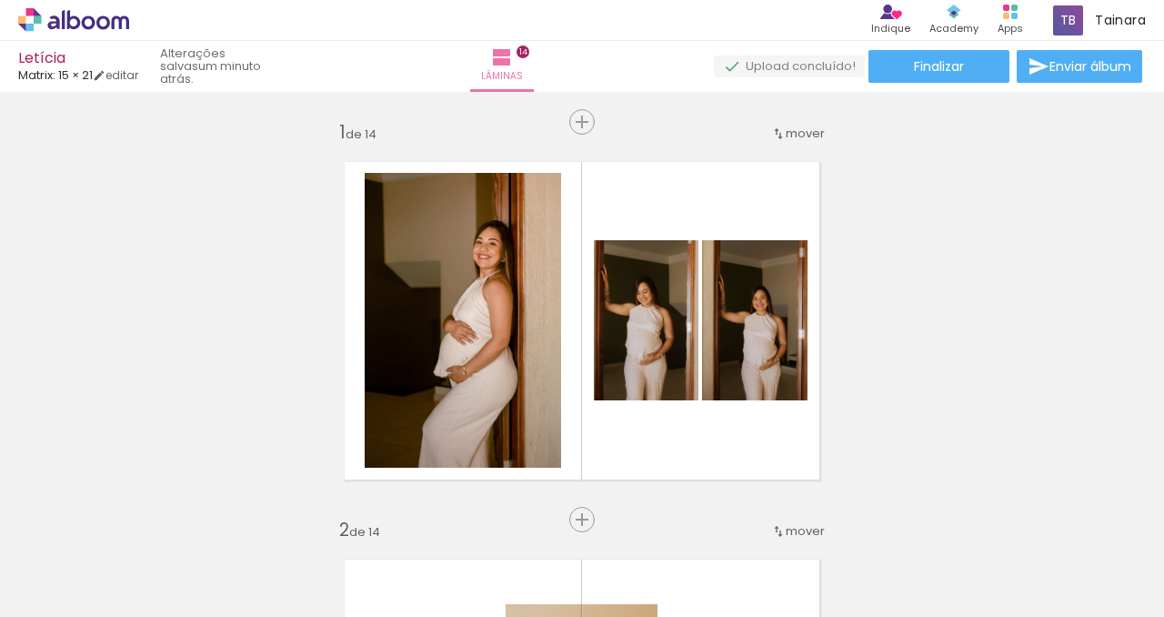
scroll to position [2805, 0]
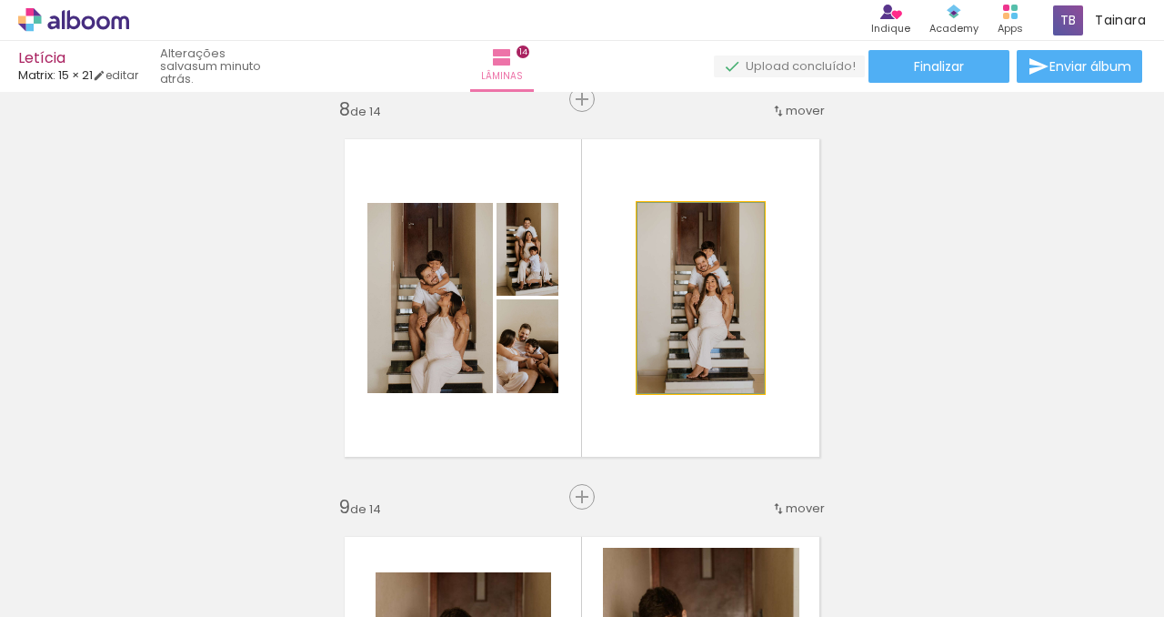
click at [709, 327] on quentale-photo at bounding box center [701, 298] width 126 height 190
click at [705, 336] on quentale-photo at bounding box center [701, 298] width 126 height 190
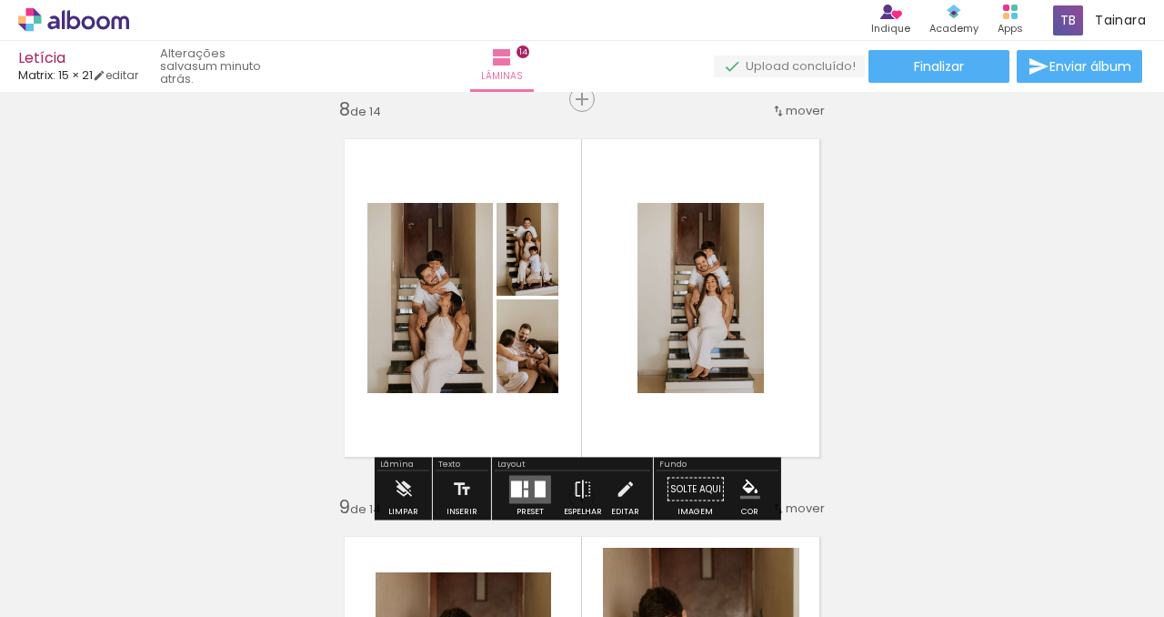
click at [705, 336] on quentale-photo at bounding box center [701, 298] width 126 height 190
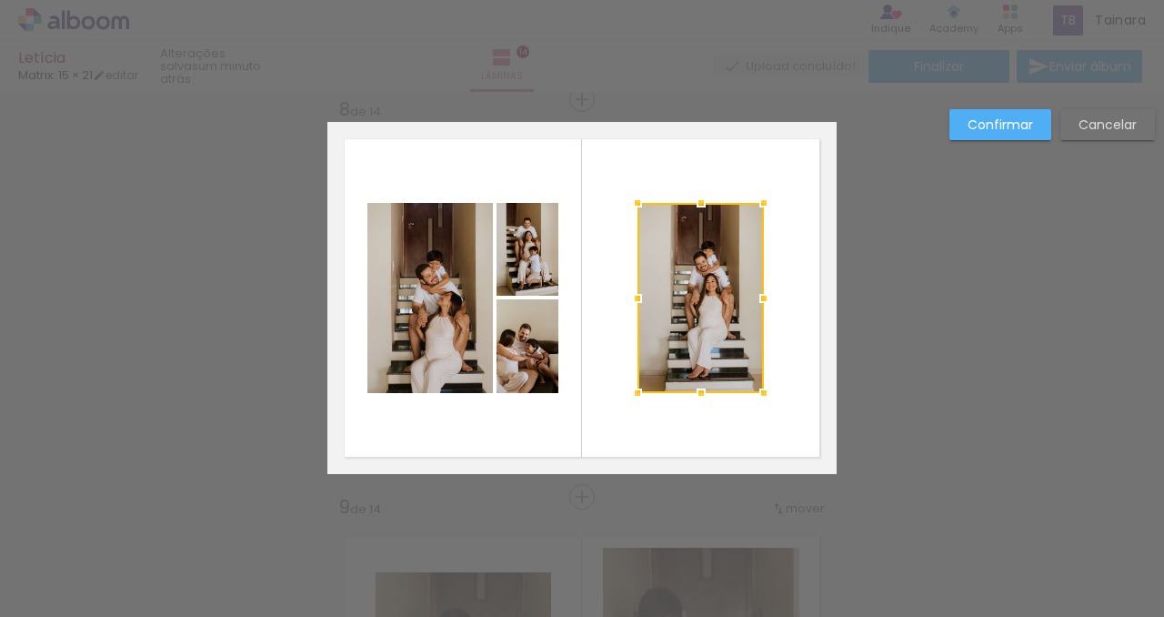
click at [513, 343] on quentale-photo at bounding box center [528, 346] width 62 height 94
click at [455, 349] on quentale-photo at bounding box center [430, 298] width 126 height 190
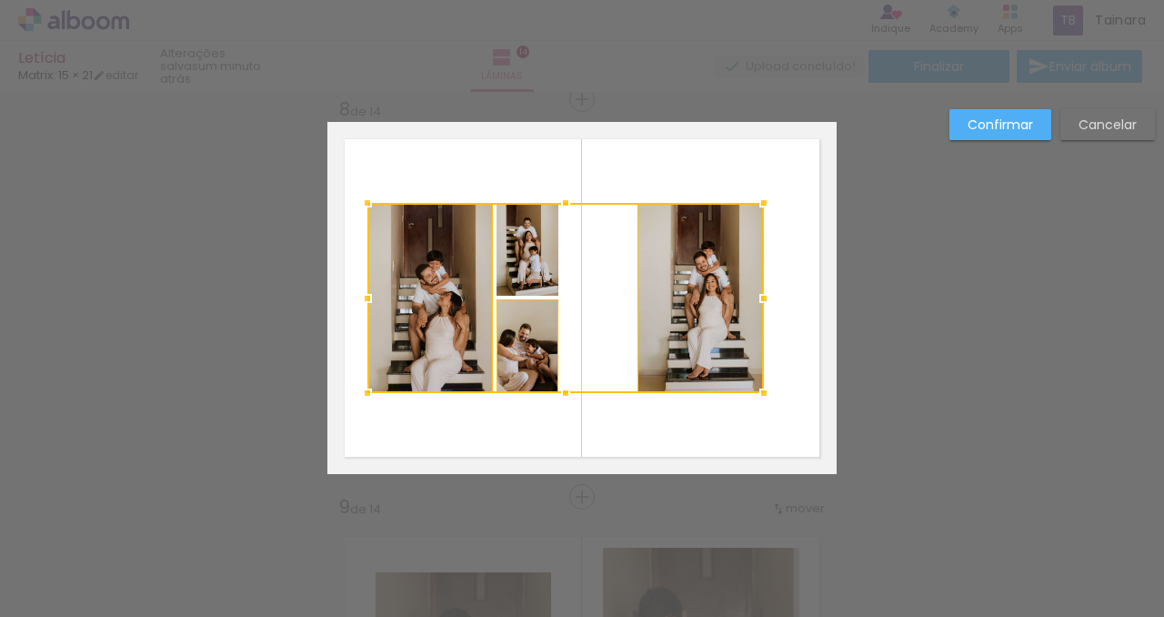
click at [519, 277] on div at bounding box center [565, 298] width 397 height 190
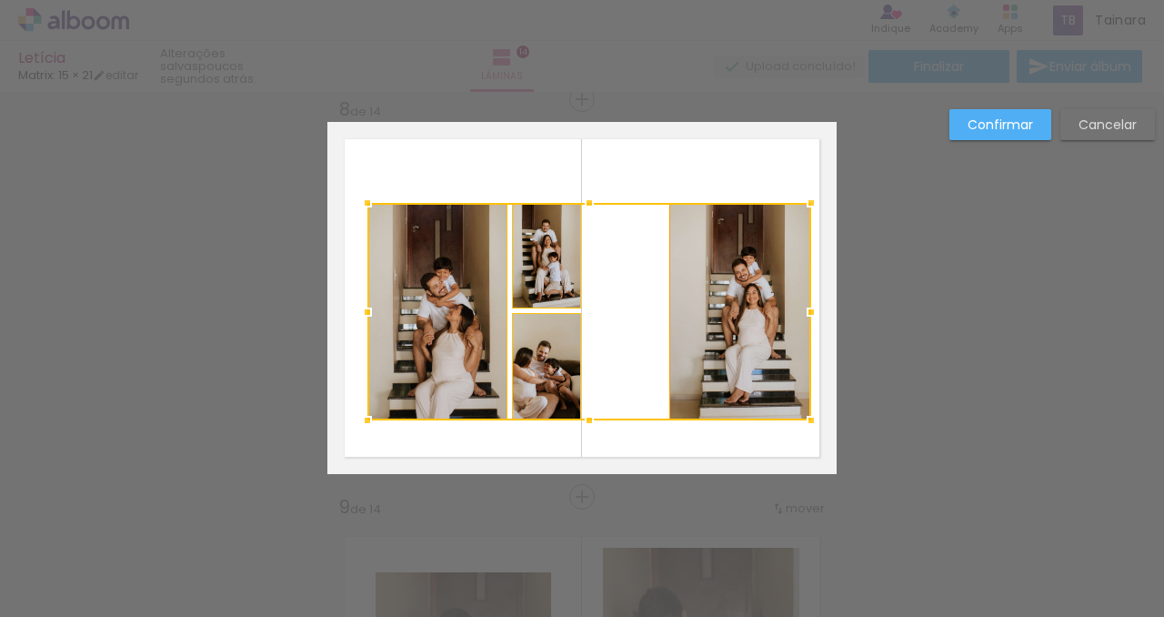
drag, startPoint x: 757, startPoint y: 392, endPoint x: 803, endPoint y: 418, distance: 53.4
click at [805, 418] on div at bounding box center [811, 420] width 36 height 36
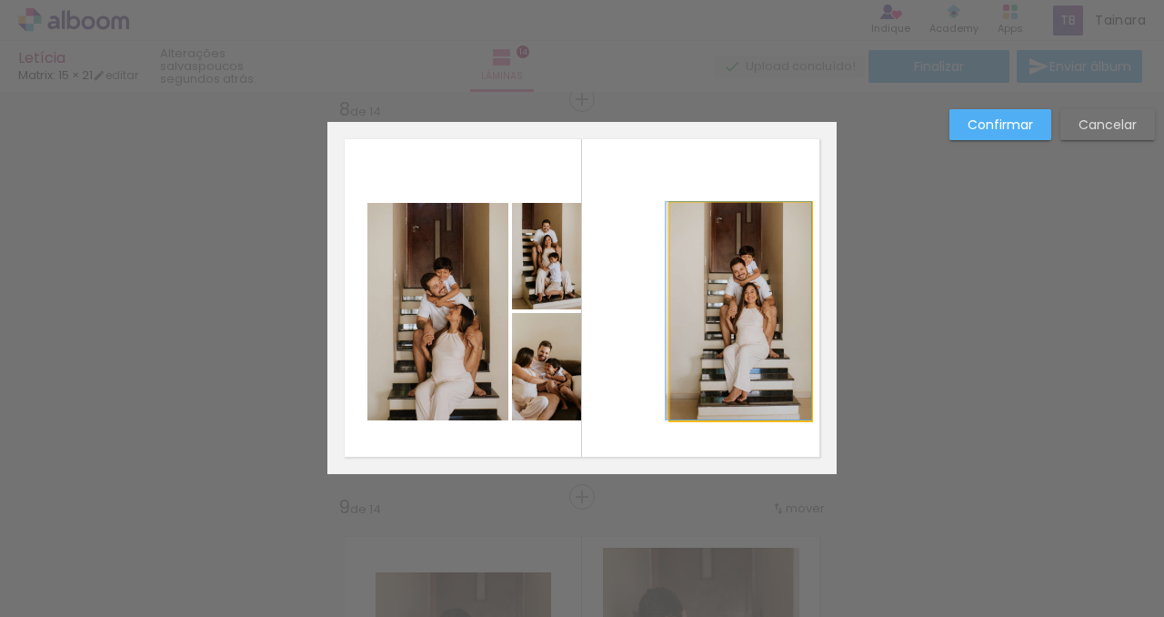
drag, startPoint x: 784, startPoint y: 398, endPoint x: 773, endPoint y: 395, distance: 11.3
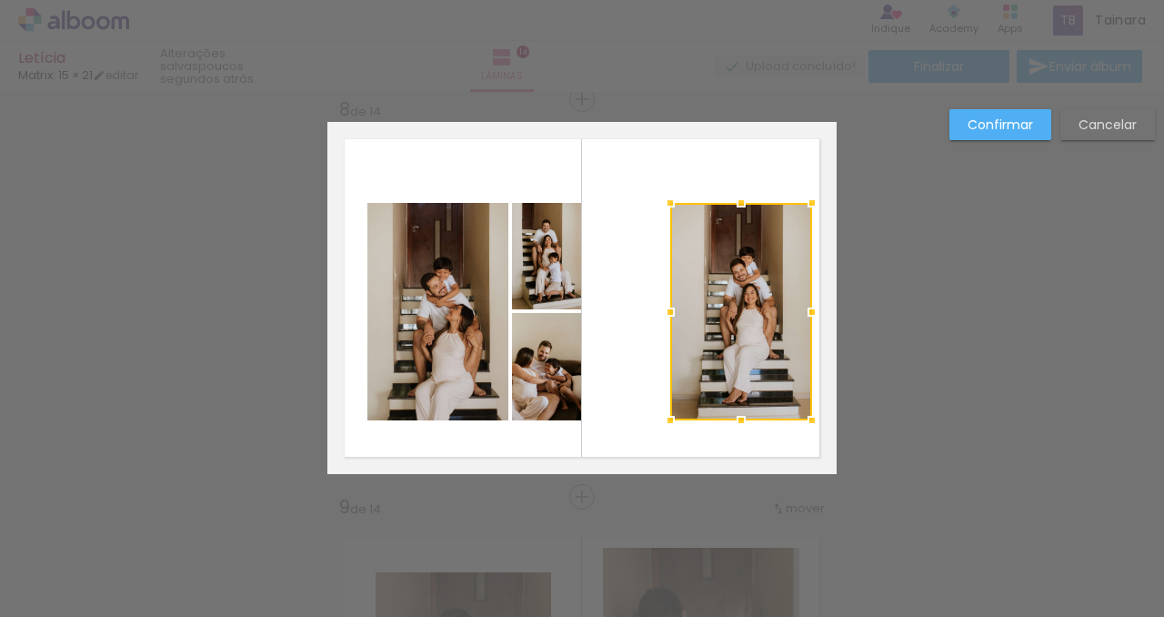
click at [616, 446] on quentale-layouter at bounding box center [581, 298] width 509 height 352
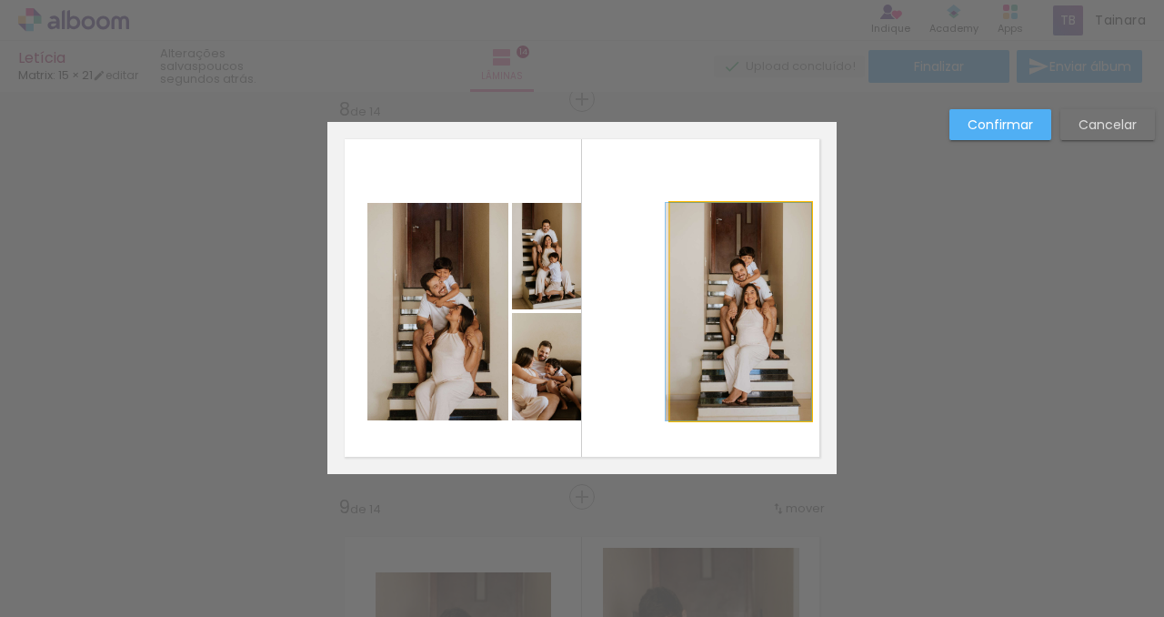
click at [726, 377] on quentale-photo at bounding box center [741, 311] width 142 height 217
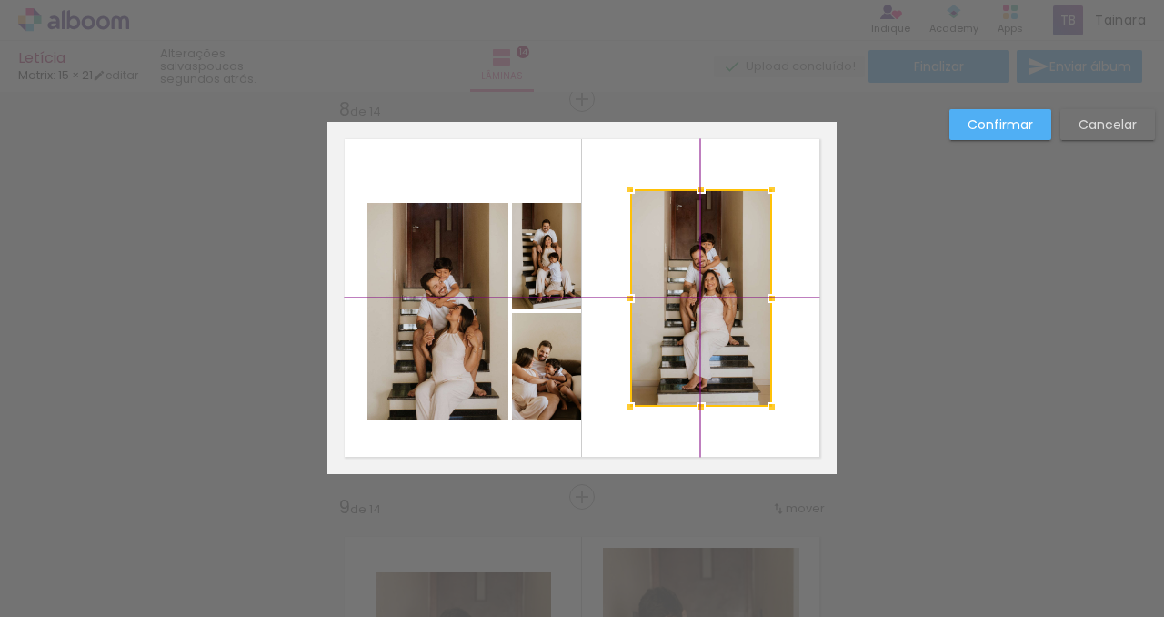
drag, startPoint x: 727, startPoint y: 367, endPoint x: 698, endPoint y: 354, distance: 31.8
click at [698, 354] on div at bounding box center [701, 297] width 142 height 217
click at [771, 417] on div at bounding box center [772, 406] width 36 height 36
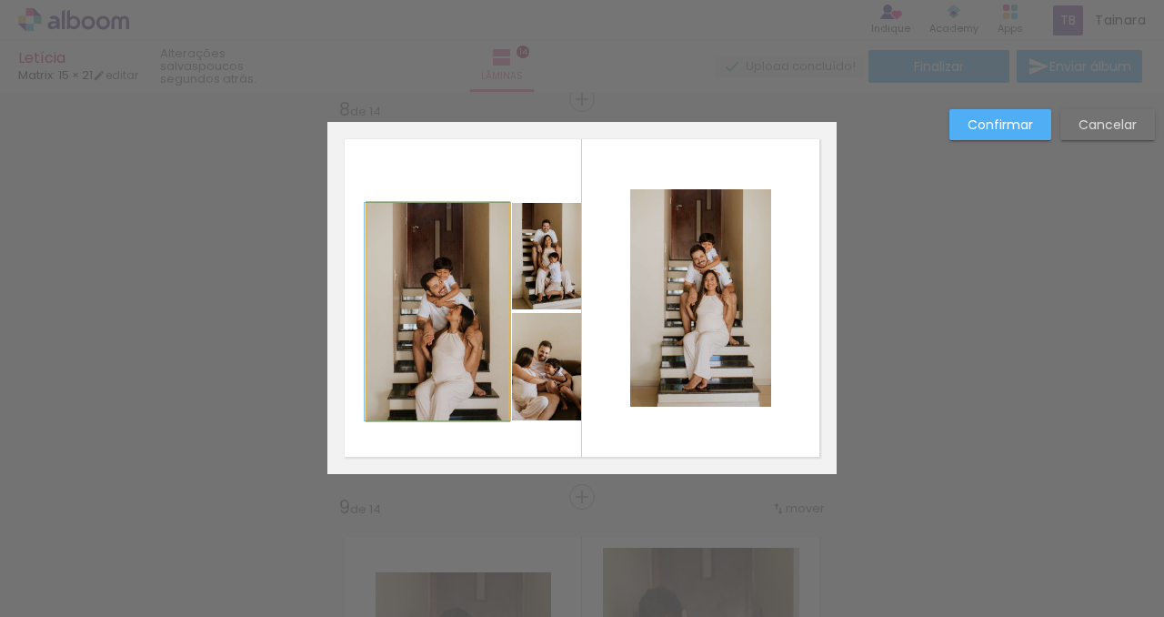
click at [423, 284] on quentale-photo at bounding box center [437, 311] width 141 height 217
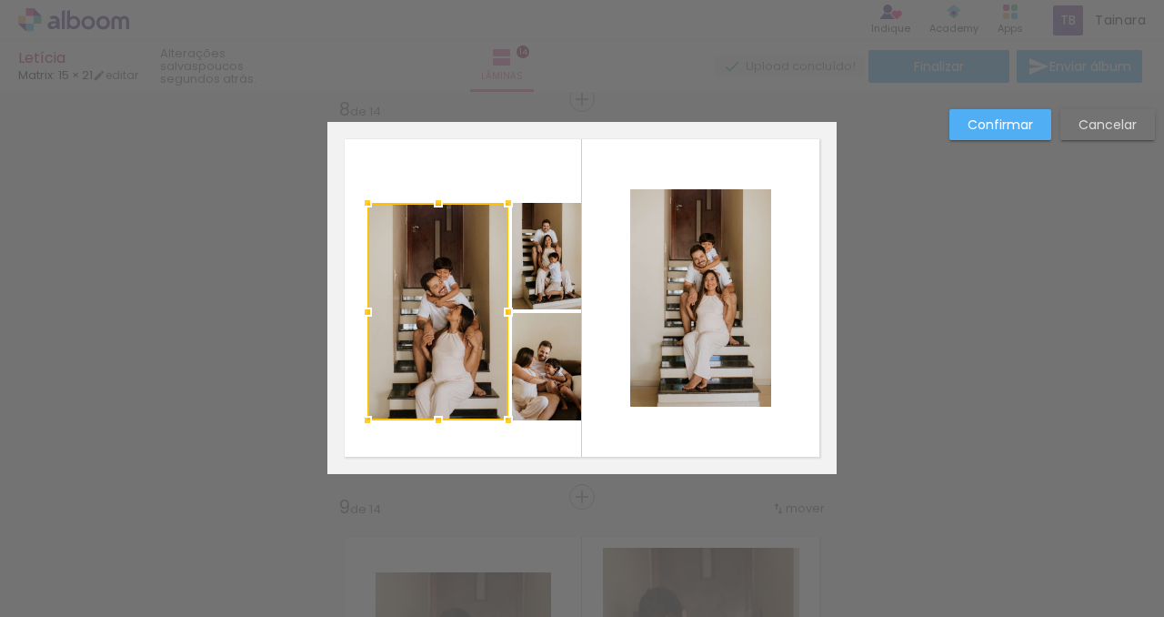
click at [560, 266] on quentale-photo at bounding box center [546, 256] width 69 height 106
click at [550, 366] on div at bounding box center [474, 311] width 214 height 217
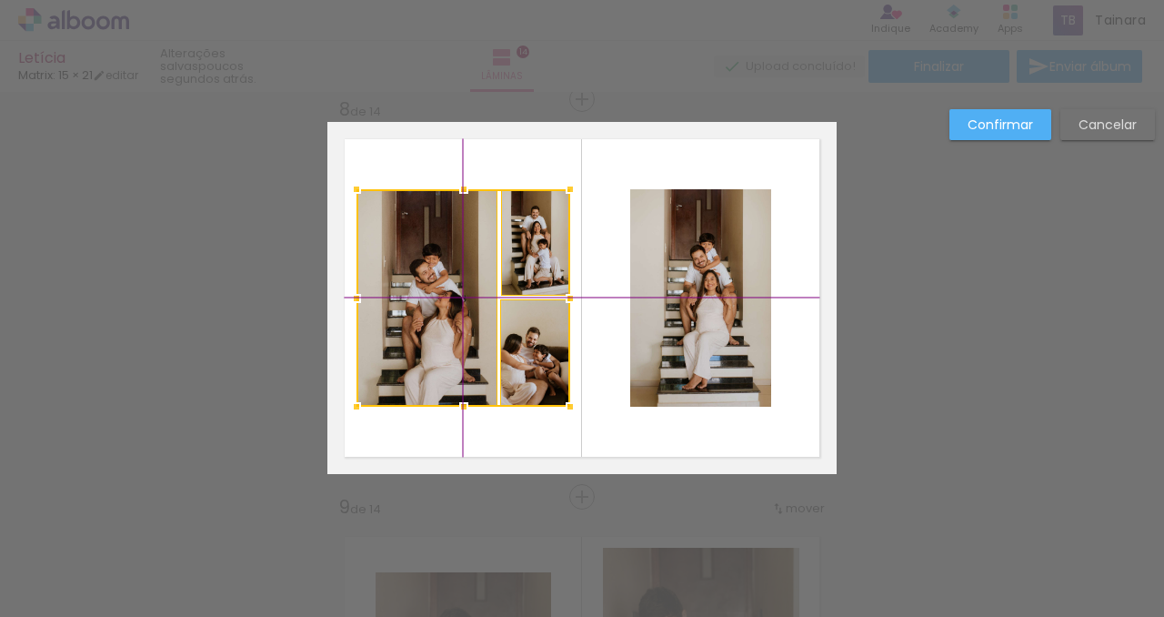
click at [539, 377] on div at bounding box center [464, 297] width 214 height 217
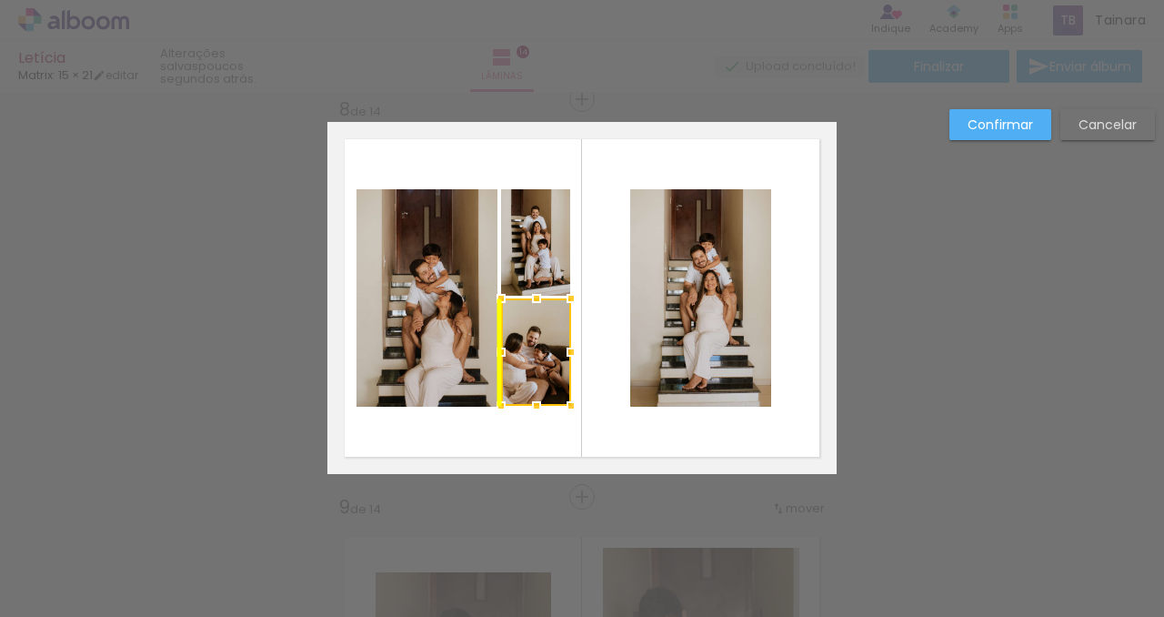
click at [524, 376] on div at bounding box center [536, 351] width 70 height 107
click at [533, 433] on quentale-layouter at bounding box center [581, 298] width 509 height 352
click at [532, 435] on quentale-layouter at bounding box center [581, 298] width 509 height 352
click at [532, 399] on quentale-photo at bounding box center [536, 351] width 70 height 107
click at [449, 367] on quentale-photo at bounding box center [427, 297] width 141 height 217
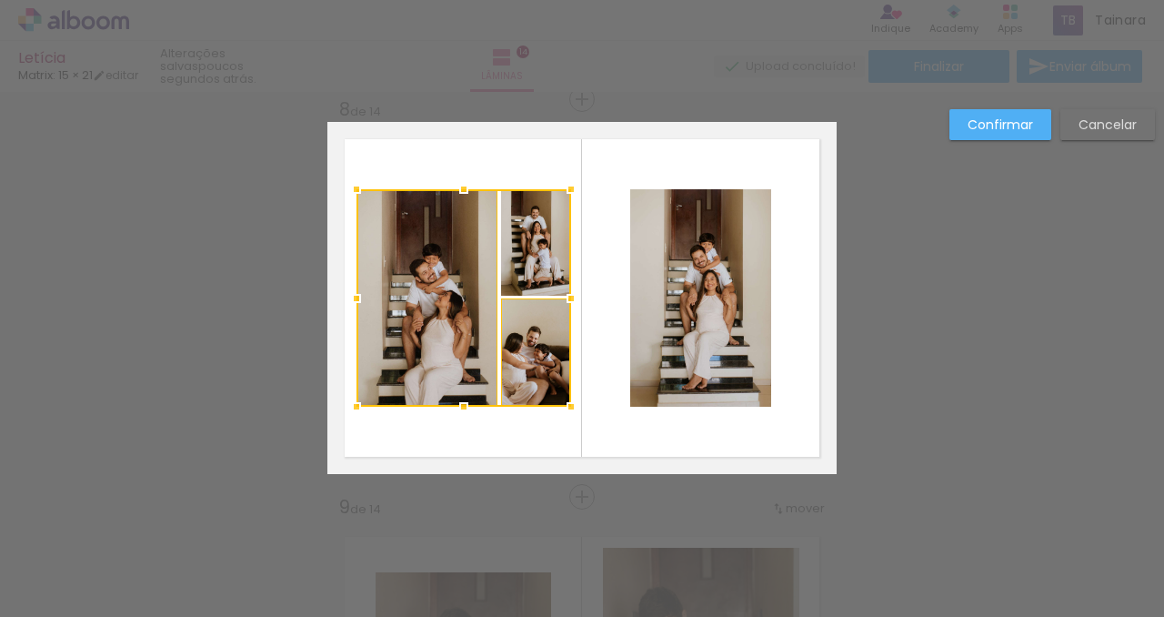
click at [532, 254] on div at bounding box center [464, 297] width 215 height 217
drag, startPoint x: 548, startPoint y: 379, endPoint x: 563, endPoint y: 382, distance: 15.7
click at [563, 382] on div at bounding box center [464, 297] width 215 height 217
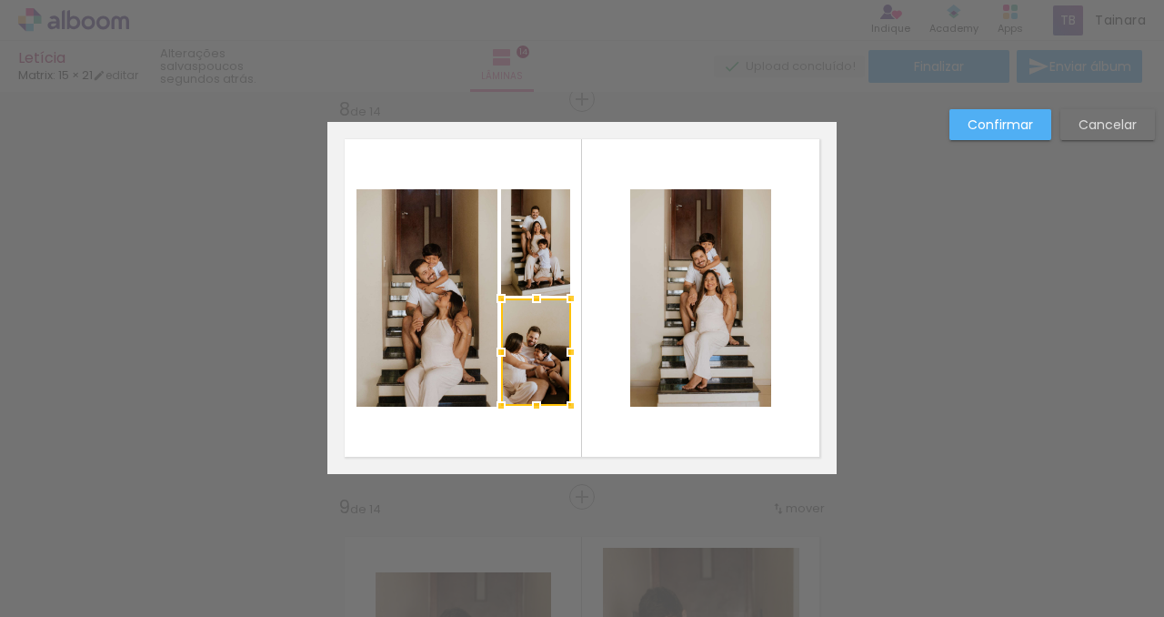
click at [641, 424] on quentale-layouter at bounding box center [581, 298] width 509 height 352
click at [1011, 140] on div "Confirmar Cancelar" at bounding box center [1048, 131] width 215 height 45
click at [0, 0] on slot "Confirmar" at bounding box center [0, 0] width 0 height 0
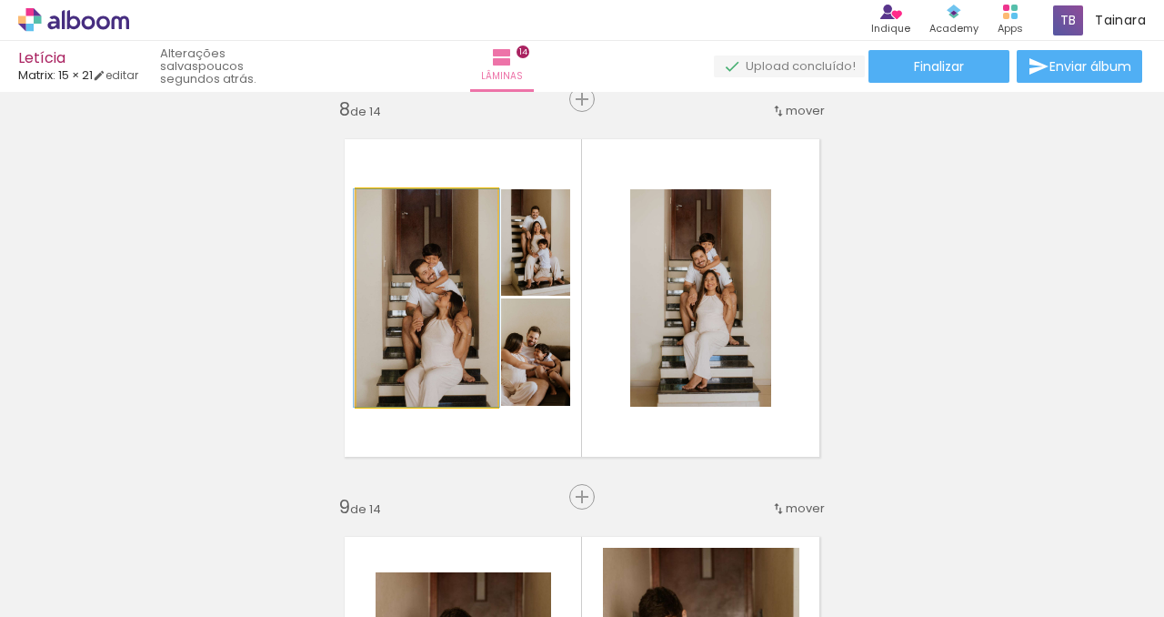
click at [473, 381] on quentale-photo at bounding box center [427, 297] width 141 height 217
drag, startPoint x: 473, startPoint y: 381, endPoint x: 523, endPoint y: 376, distance: 50.3
click at [473, 380] on quentale-photo at bounding box center [427, 297] width 141 height 217
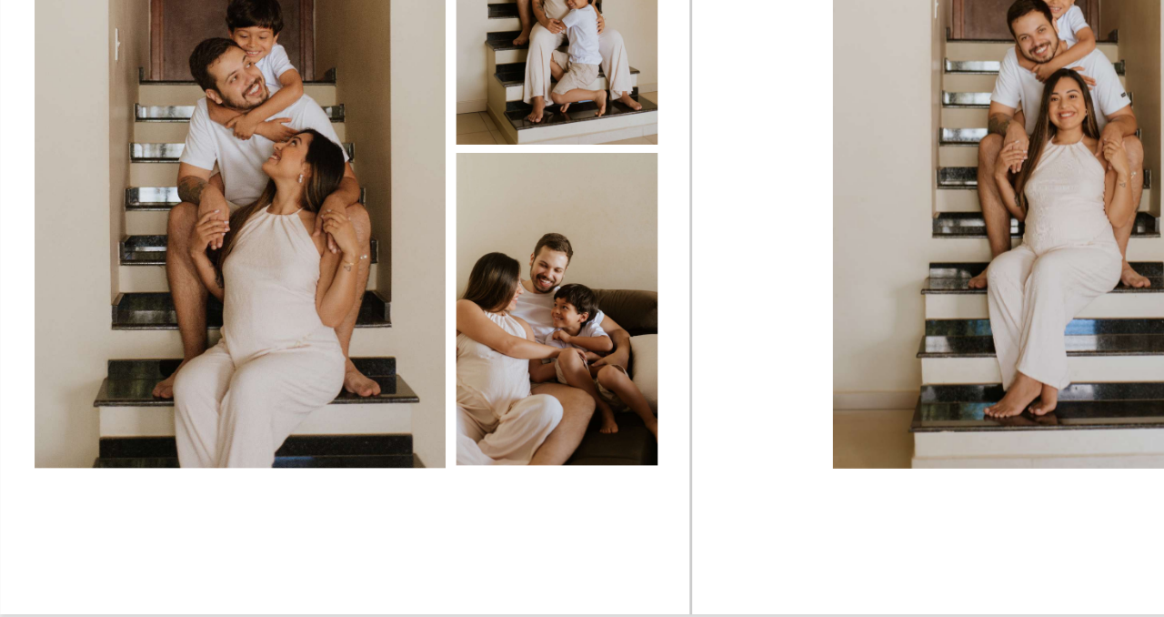
click at [506, 332] on quentale-photo at bounding box center [536, 351] width 70 height 107
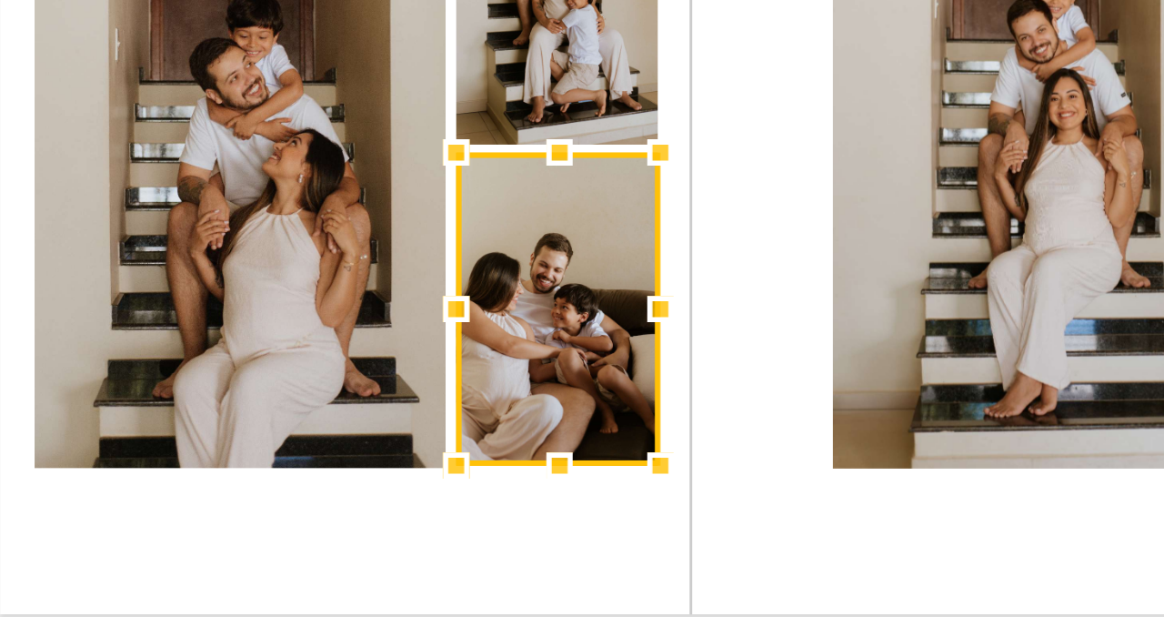
click at [506, 332] on div at bounding box center [536, 351] width 70 height 107
click at [501, 321] on div at bounding box center [536, 351] width 70 height 107
click at [586, 359] on quentale-layouter at bounding box center [581, 298] width 509 height 352
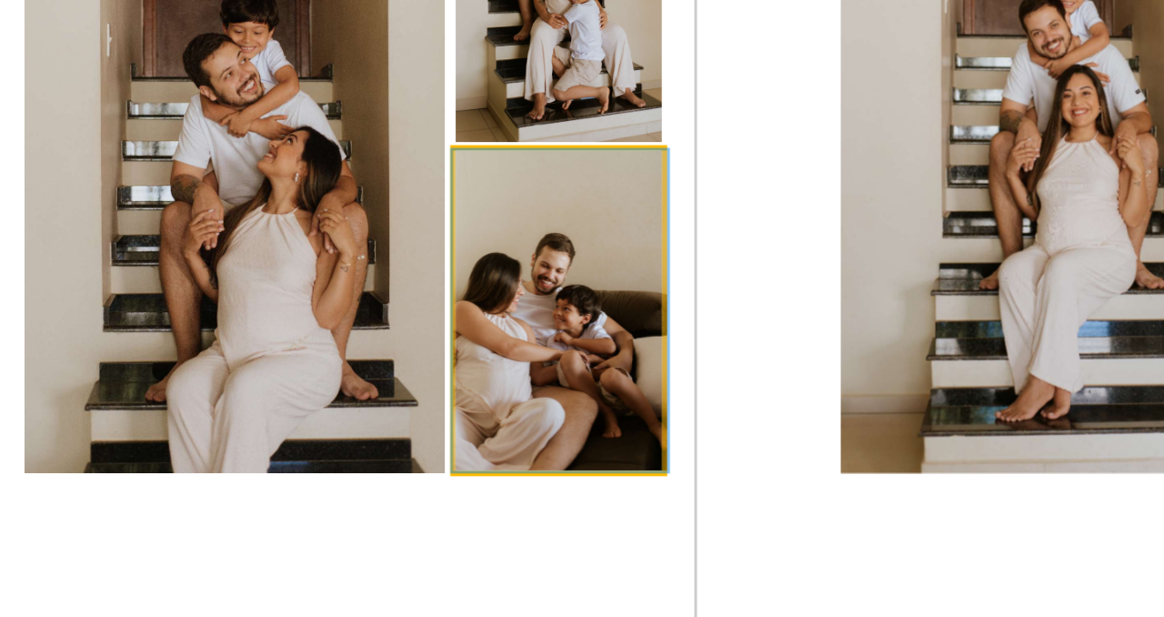
click at [501, 309] on quentale-photo at bounding box center [536, 351] width 70 height 107
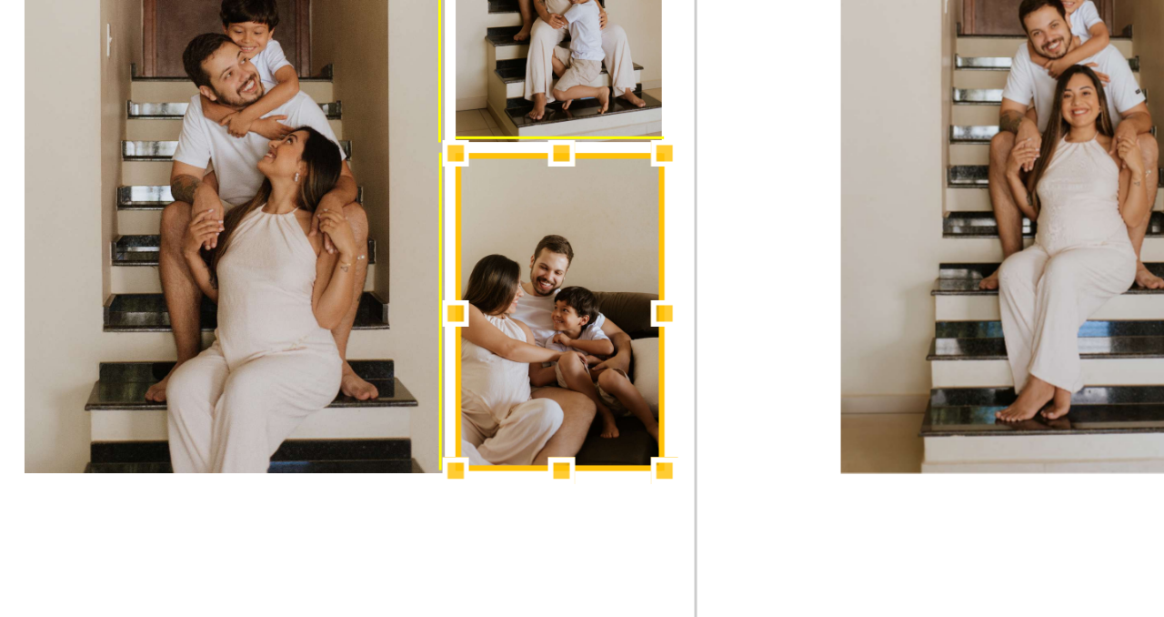
click at [507, 311] on div at bounding box center [536, 352] width 70 height 106
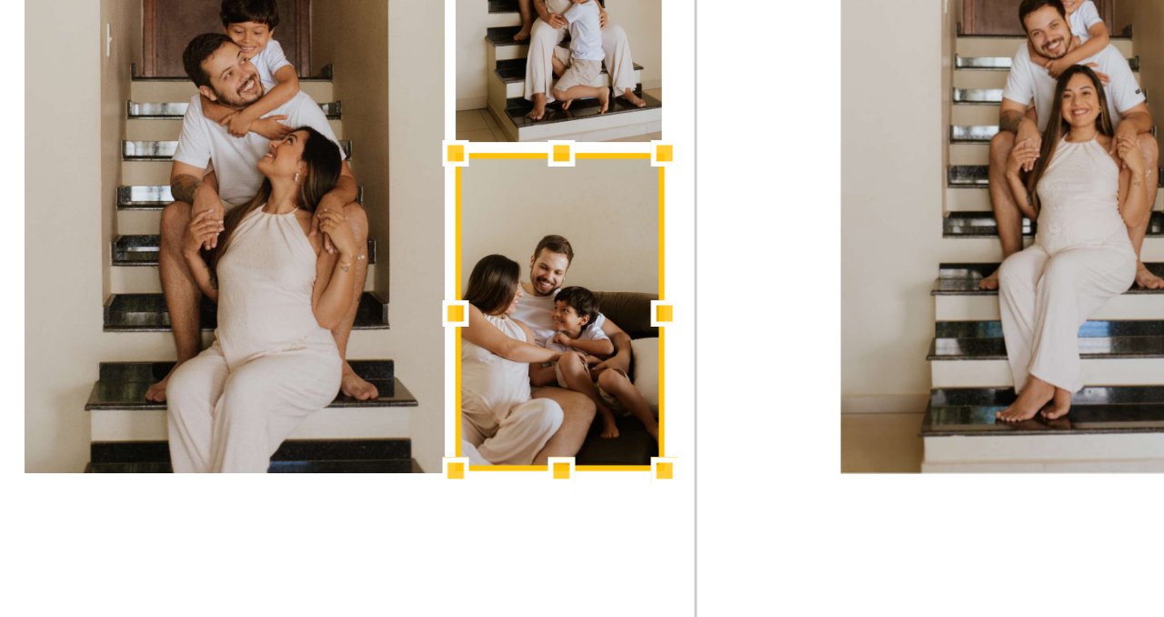
click at [599, 315] on quentale-layouter at bounding box center [581, 298] width 509 height 352
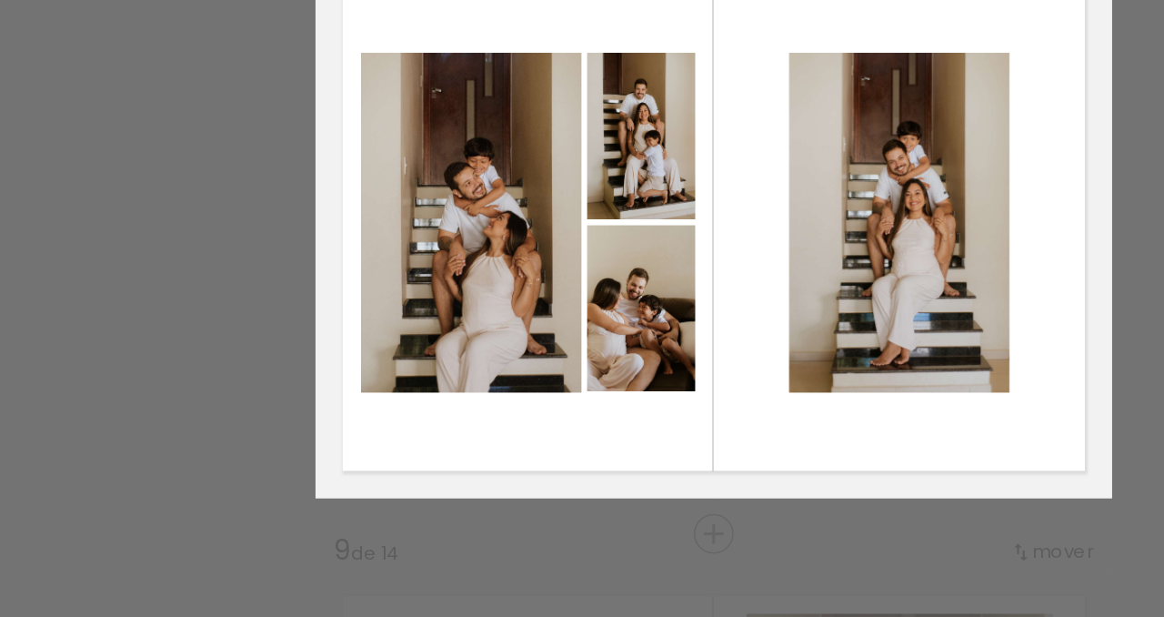
scroll to position [2771, 0]
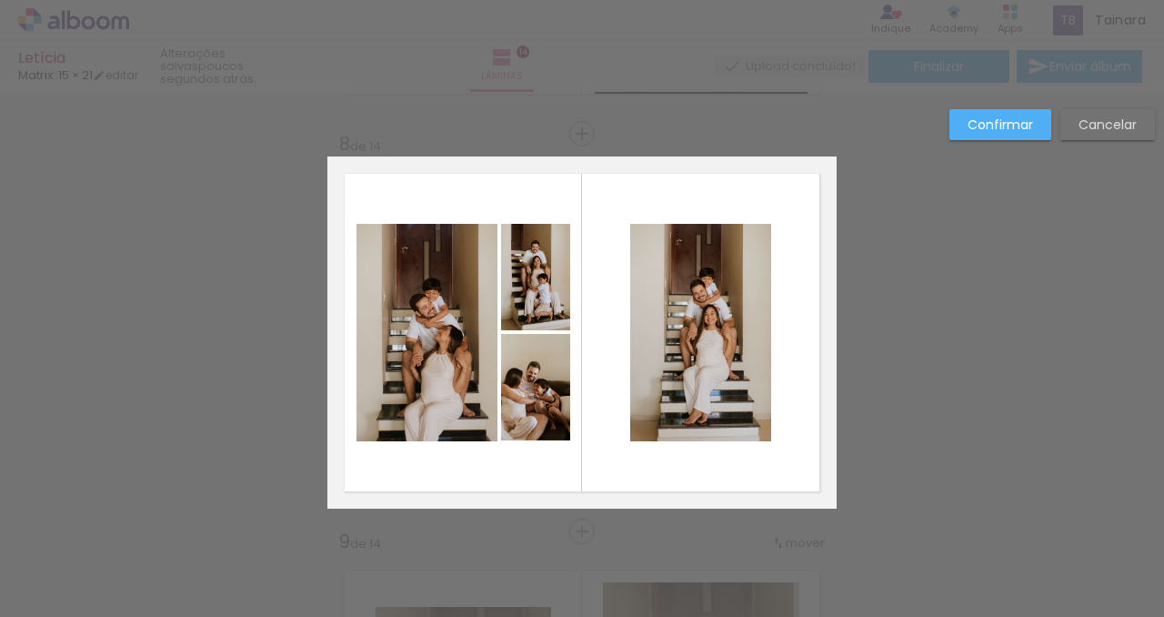
click at [1036, 121] on paper-button "Confirmar" at bounding box center [1001, 124] width 102 height 31
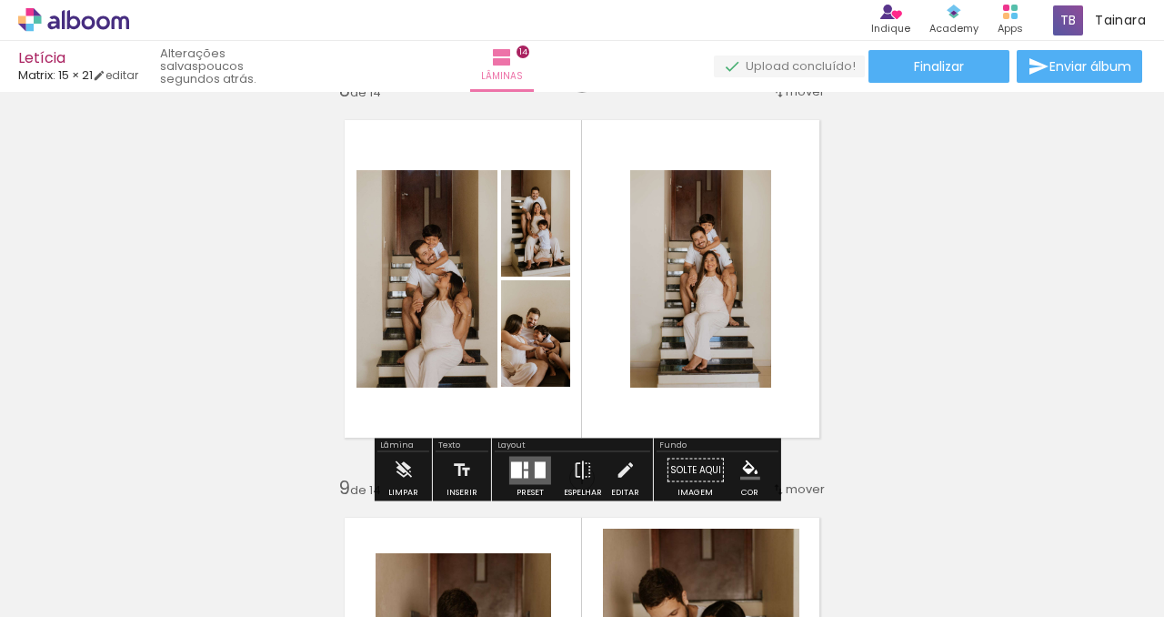
scroll to position [2845, 0]
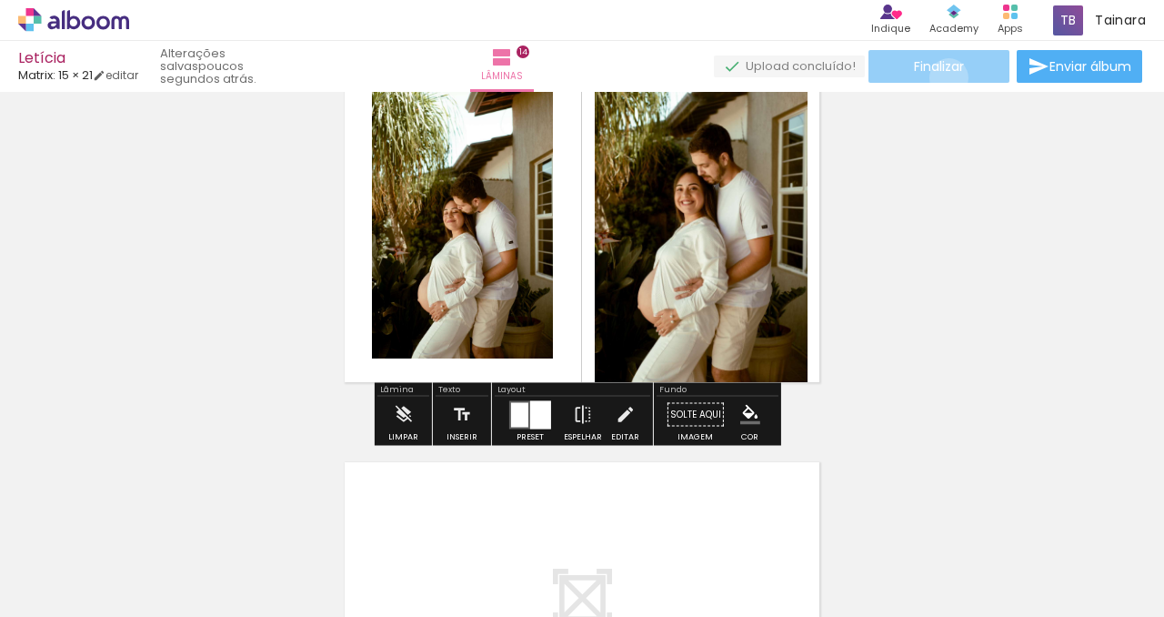
click at [942, 77] on paper-button "Finalizar" at bounding box center [939, 66] width 141 height 33
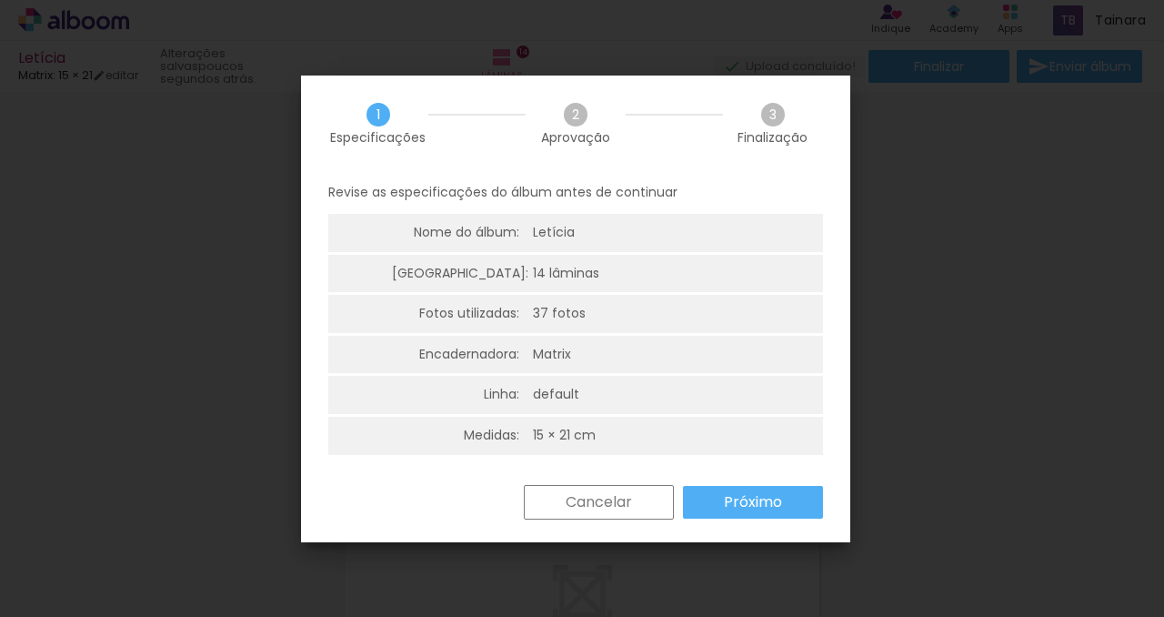
click at [0, 0] on slot "Próximo" at bounding box center [0, 0] width 0 height 0
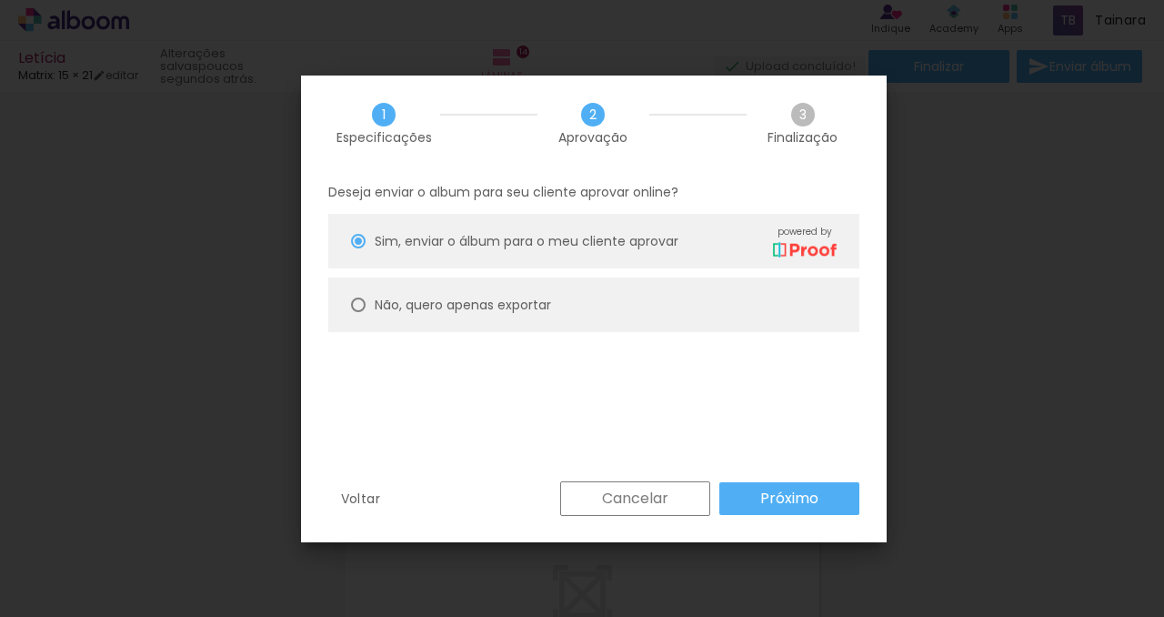
click at [830, 505] on paper-button "Próximo" at bounding box center [790, 498] width 140 height 33
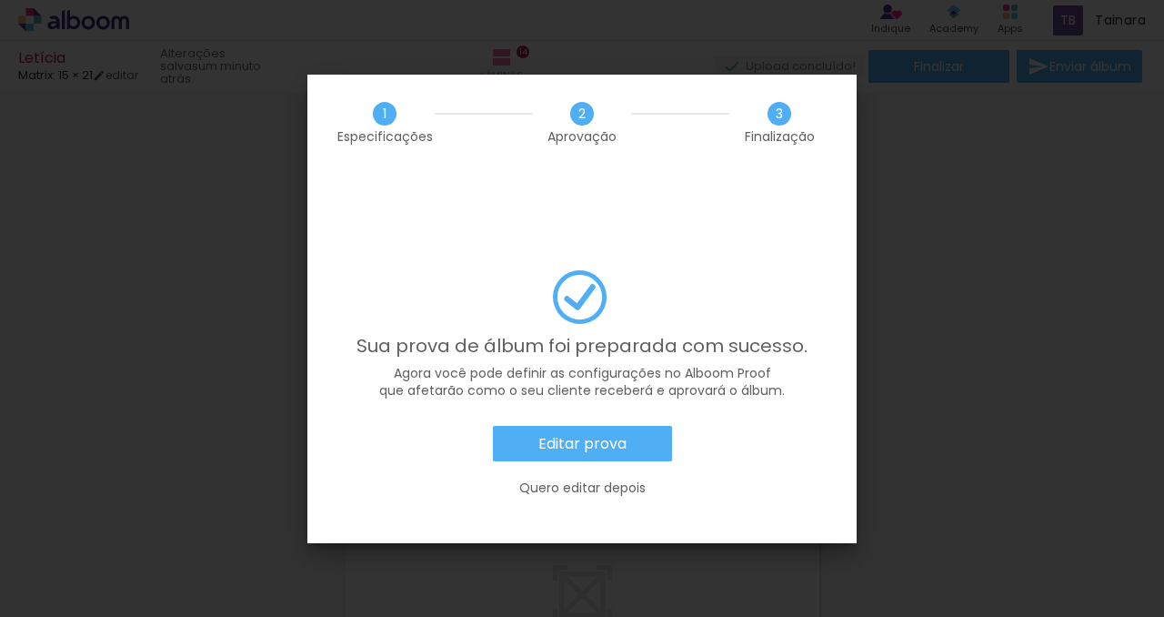
scroll to position [0, 2760]
click at [0, 0] on slot "Quero editar depois" at bounding box center [0, 0] width 0 height 0
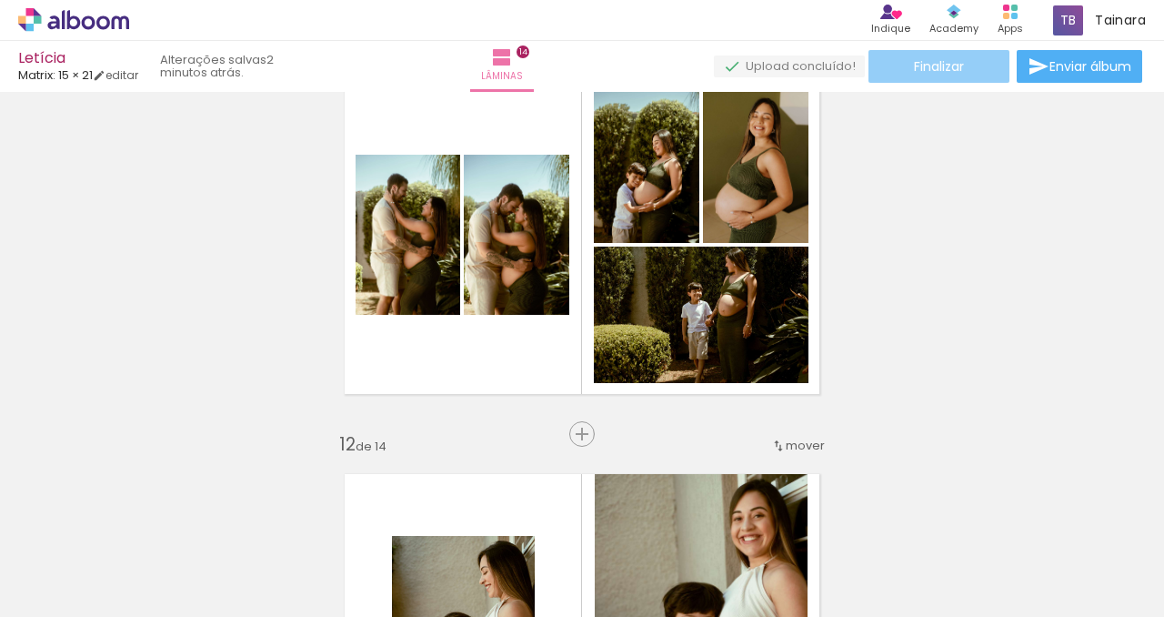
scroll to position [4056, 0]
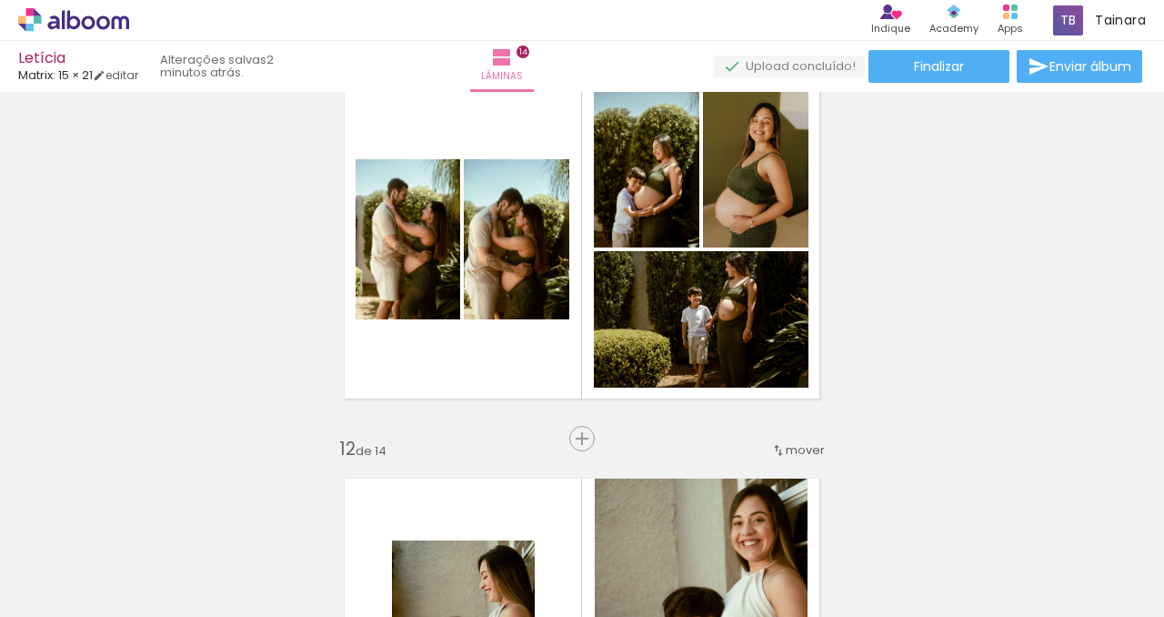
click at [1008, 72] on div "Finalizar Enviar álbum" at bounding box center [930, 66] width 432 height 33
click at [997, 74] on paper-button "Finalizar" at bounding box center [939, 66] width 141 height 33
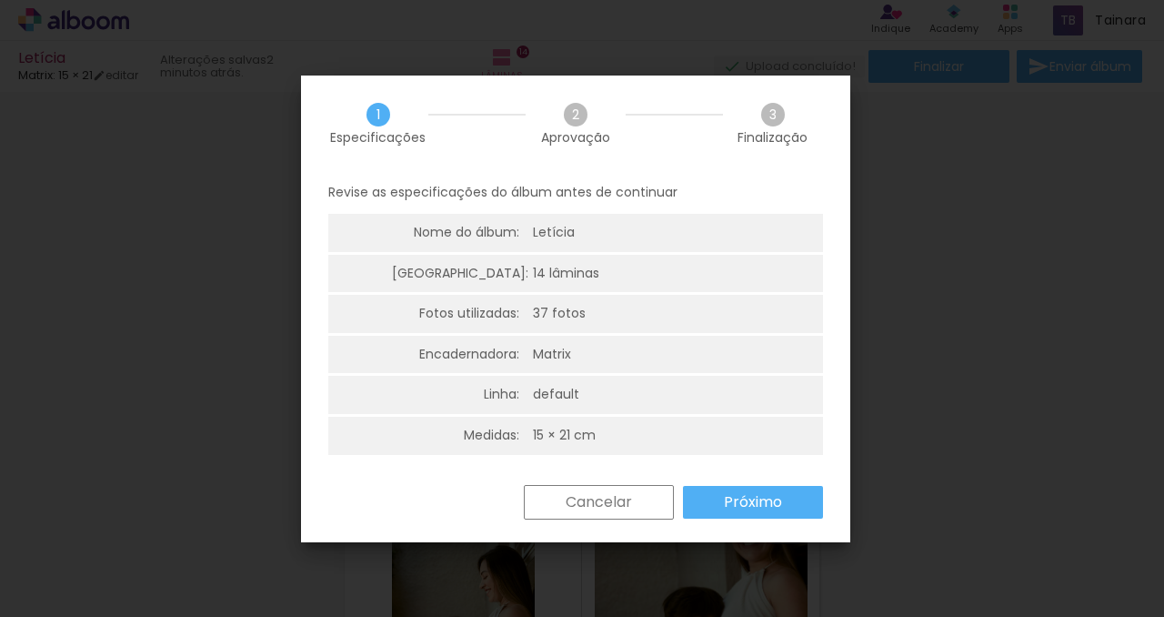
click at [727, 511] on paper-button "Próximo" at bounding box center [753, 502] width 140 height 33
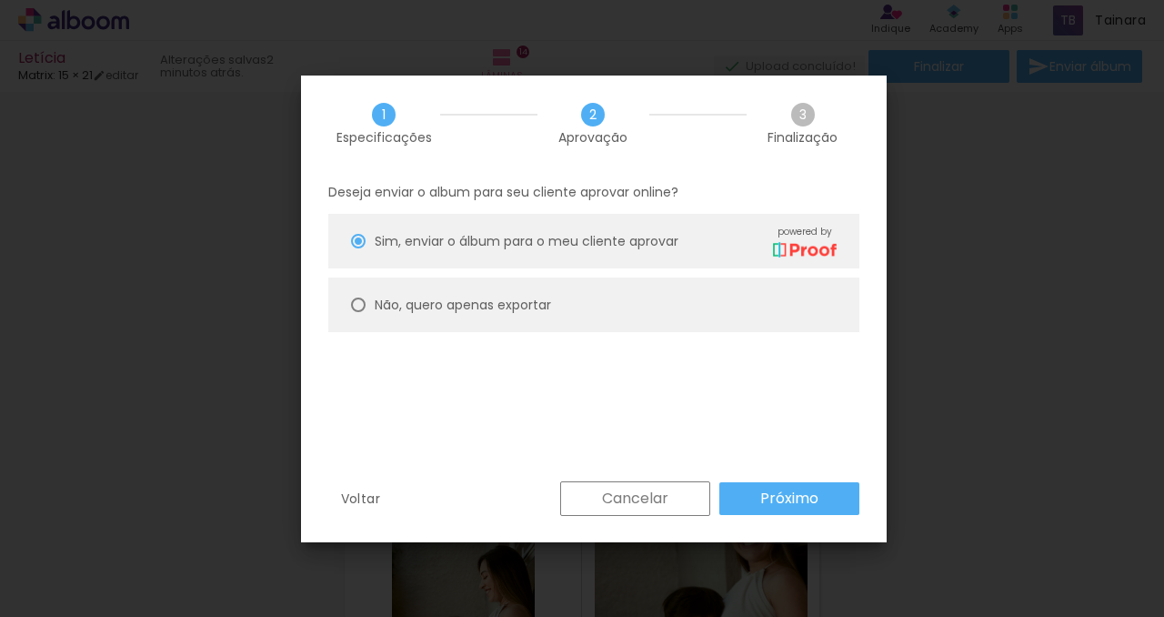
click at [0, 0] on slot "Cancelar" at bounding box center [0, 0] width 0 height 0
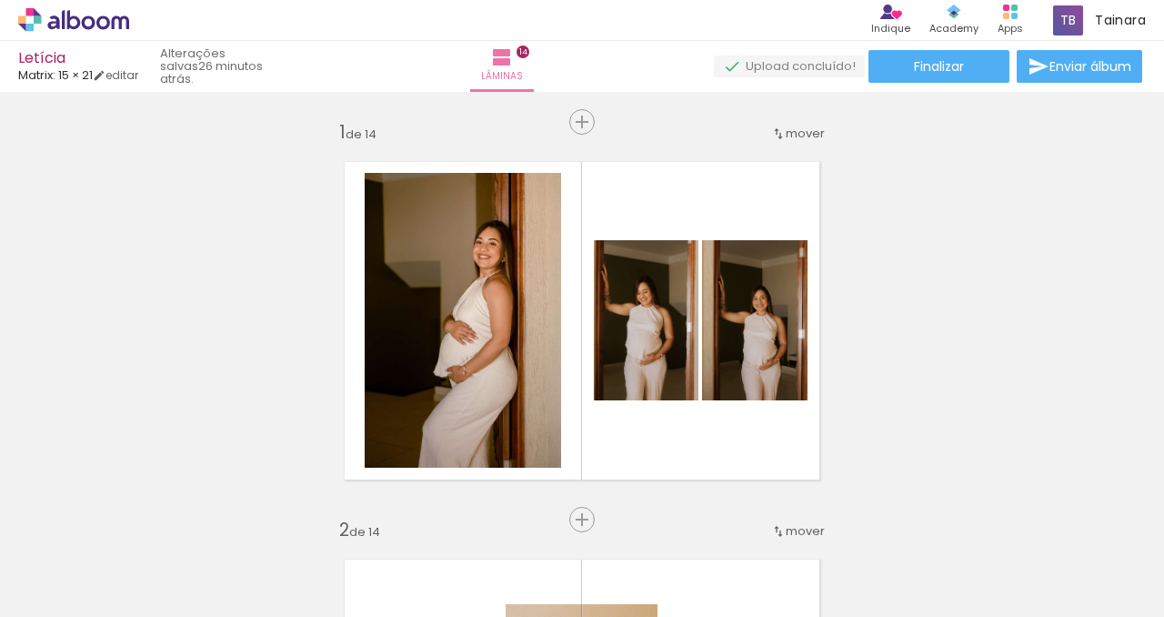
scroll to position [0, 2760]
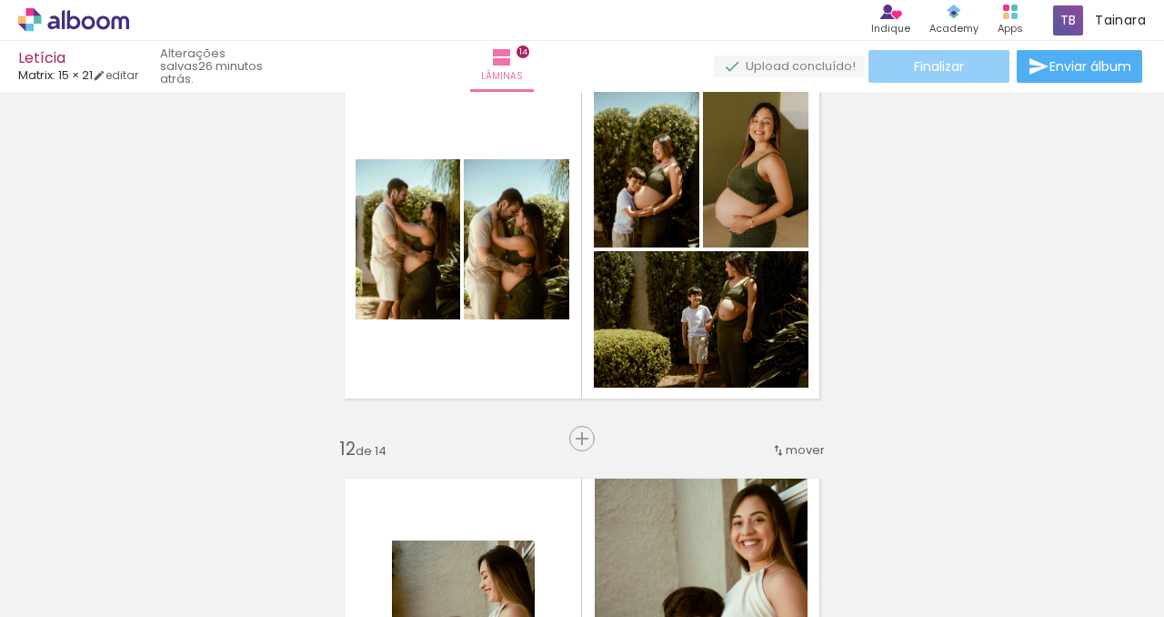
click at [965, 75] on paper-button "Finalizar" at bounding box center [939, 66] width 141 height 33
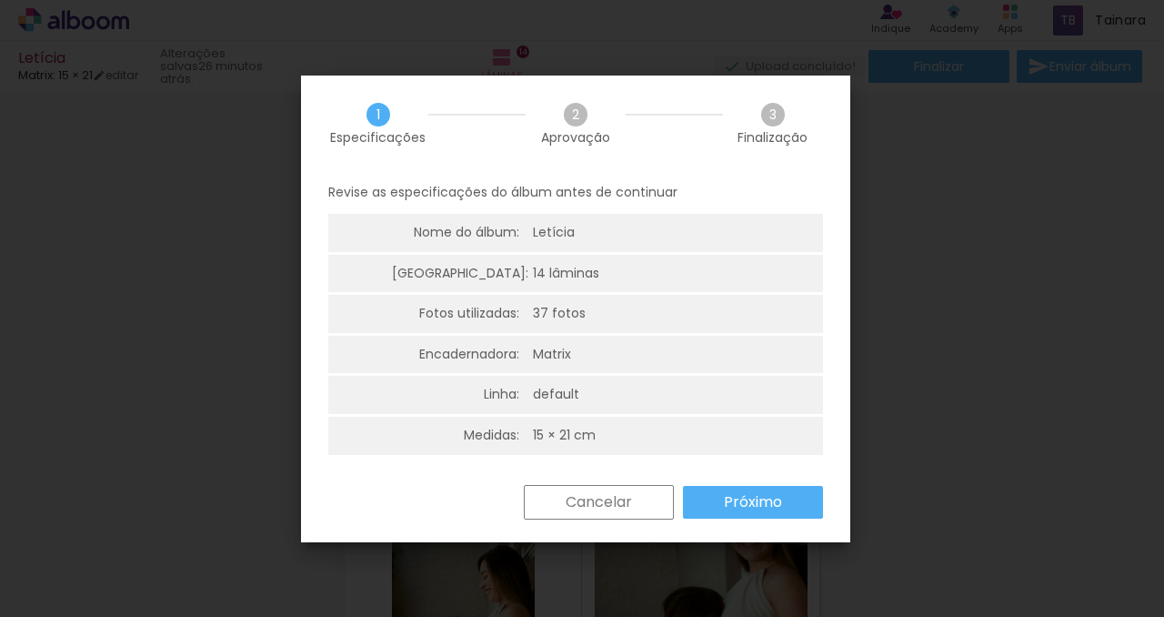
click at [760, 487] on paper-button "Próximo" at bounding box center [753, 502] width 140 height 33
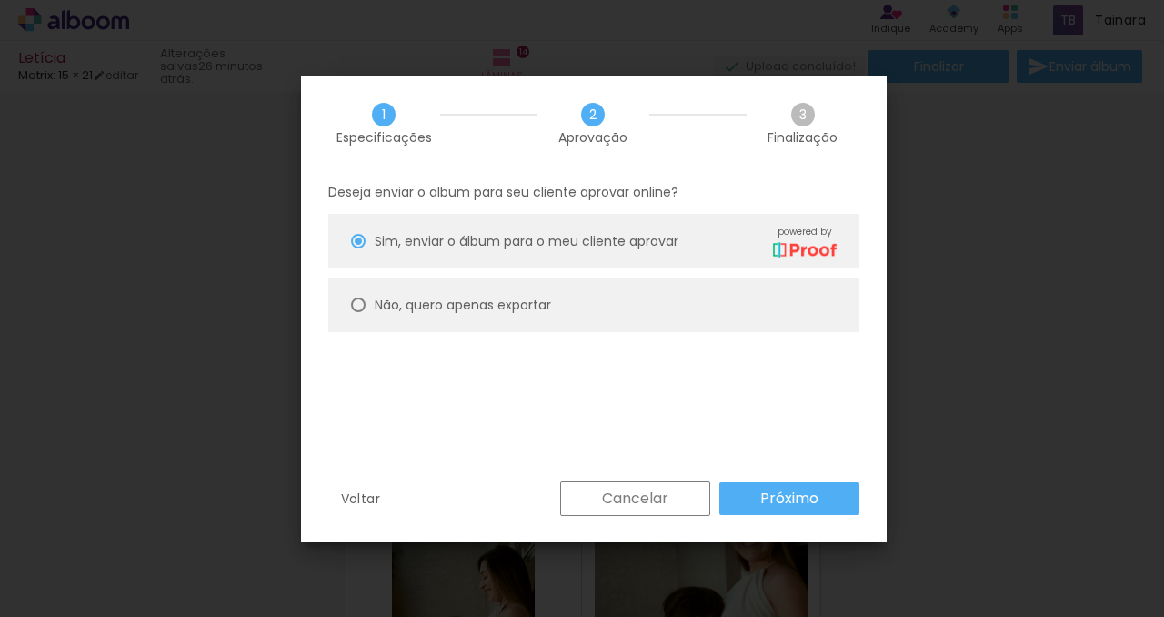
click at [0, 0] on slot "Não, quero apenas exportar" at bounding box center [0, 0] width 0 height 0
type paper-radio-button "on"
drag, startPoint x: 812, startPoint y: 506, endPoint x: 826, endPoint y: 502, distance: 14.1
click at [0, 0] on slot "Próximo" at bounding box center [0, 0] width 0 height 0
type input "Alta, 300 DPI"
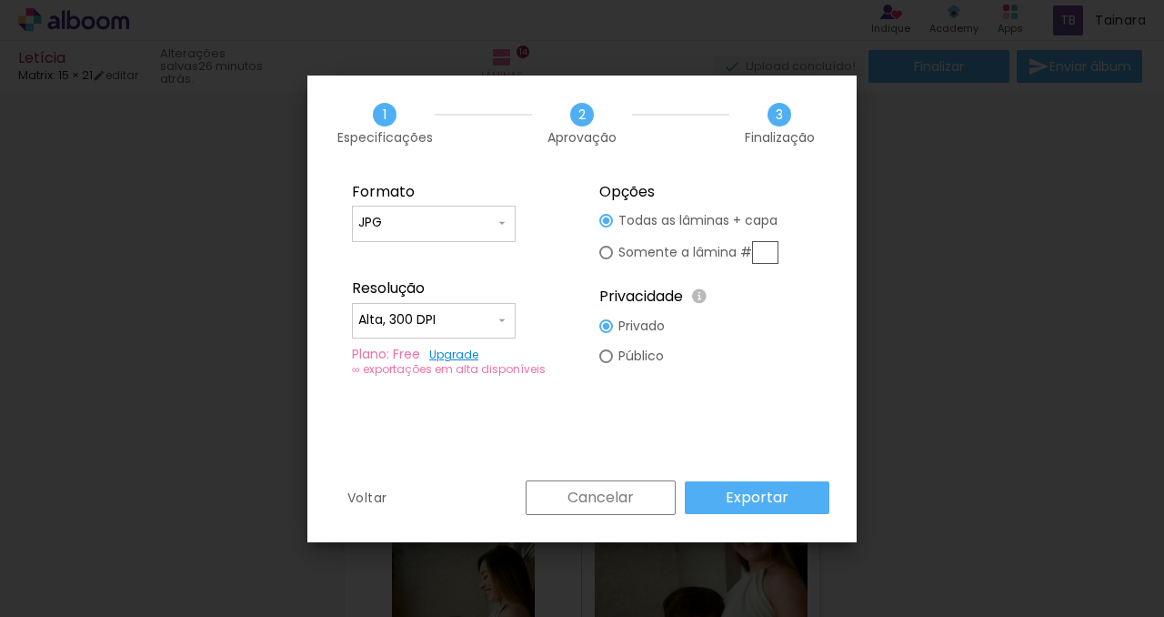
click at [0, 0] on slot "Exportar" at bounding box center [0, 0] width 0 height 0
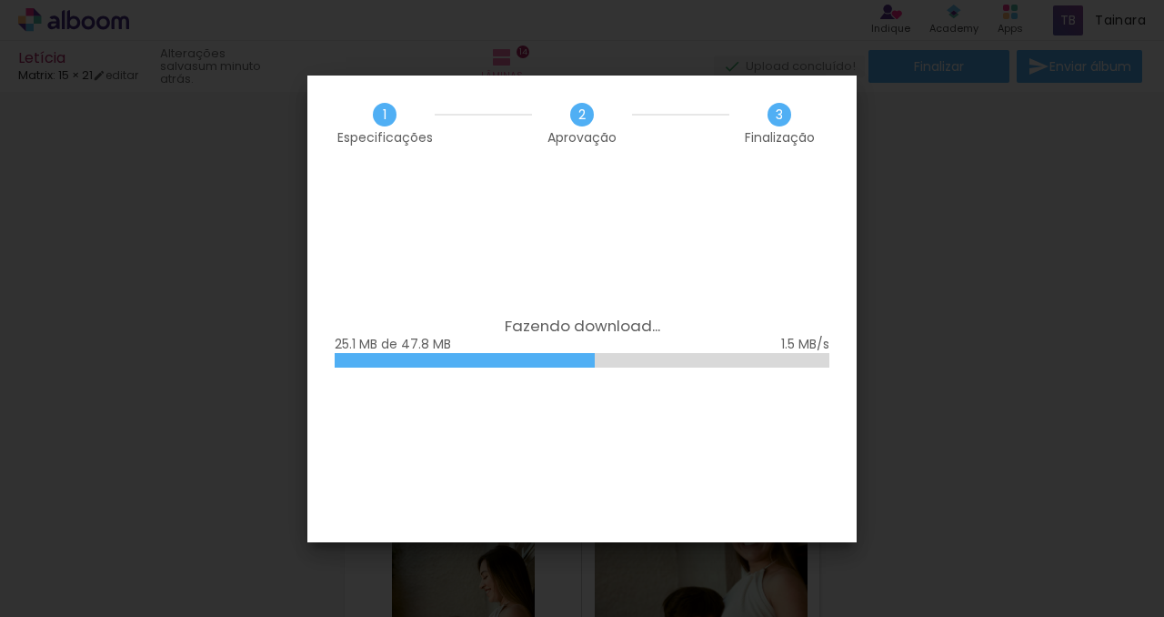
scroll to position [0, 2760]
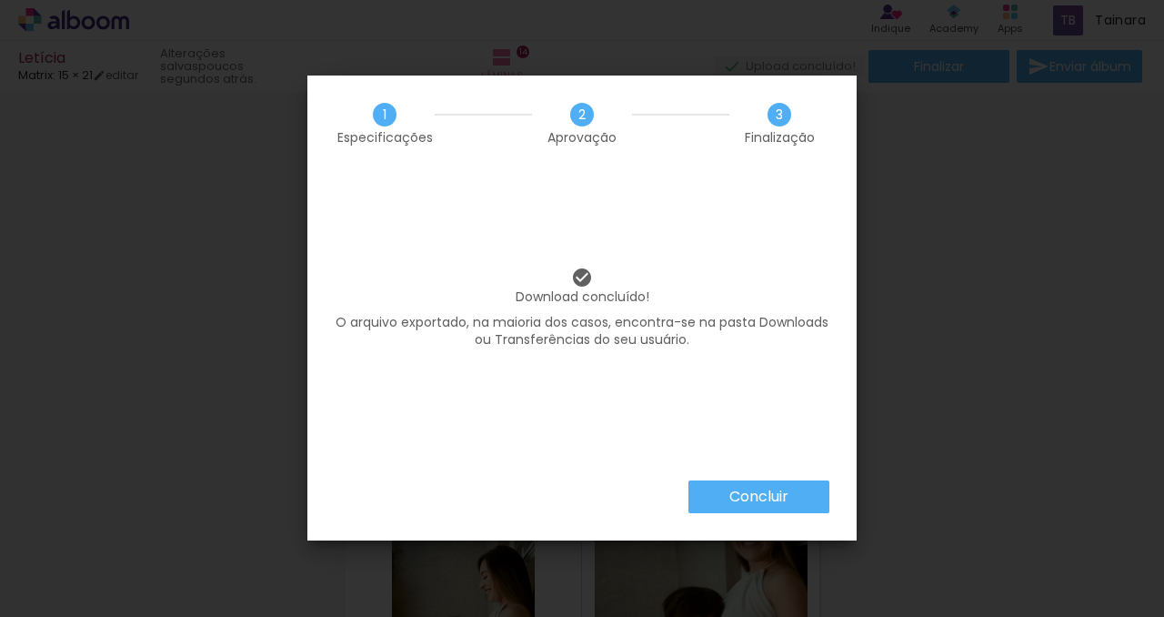
scroll to position [0, 2760]
click at [803, 502] on paper-button "Concluir" at bounding box center [759, 496] width 141 height 33
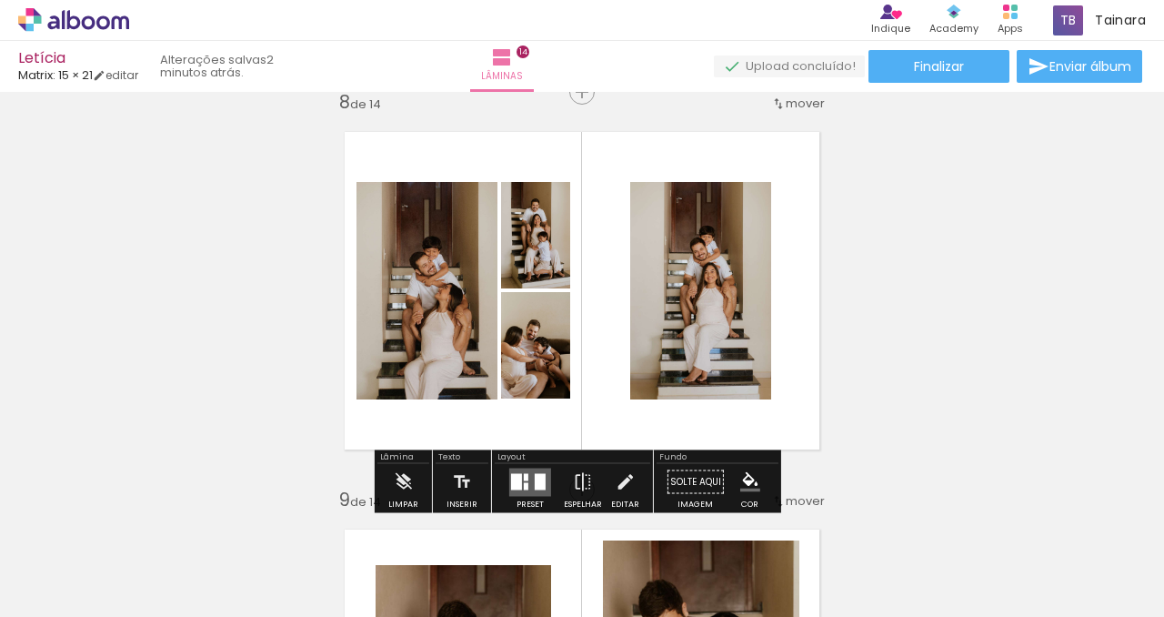
scroll to position [2849, 0]
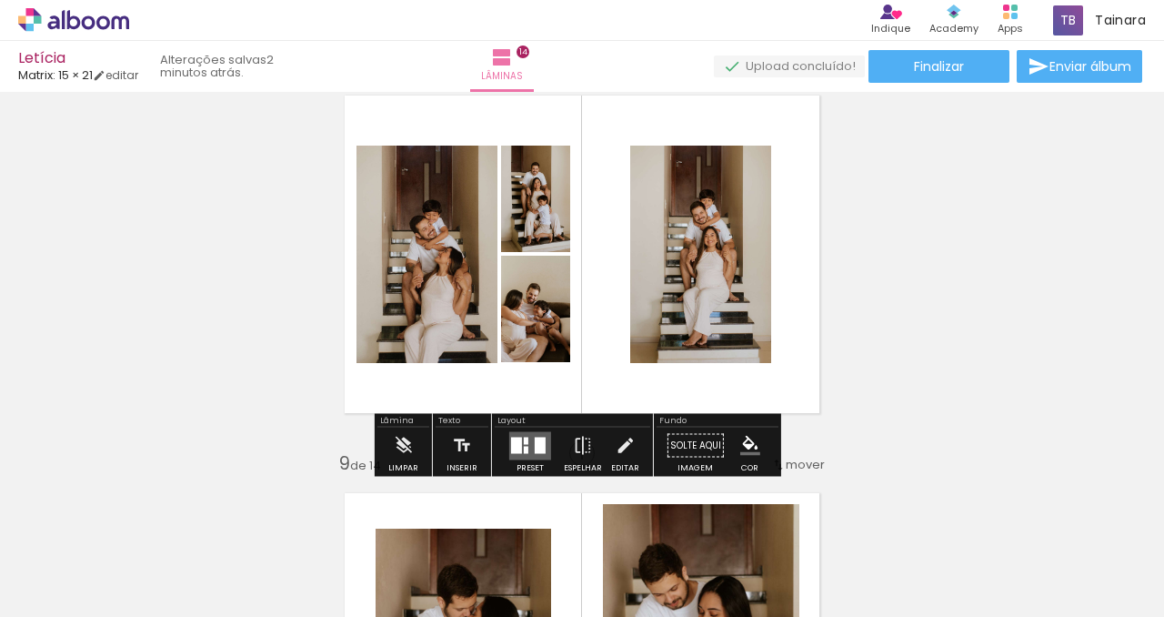
click at [535, 452] on div at bounding box center [540, 445] width 11 height 16
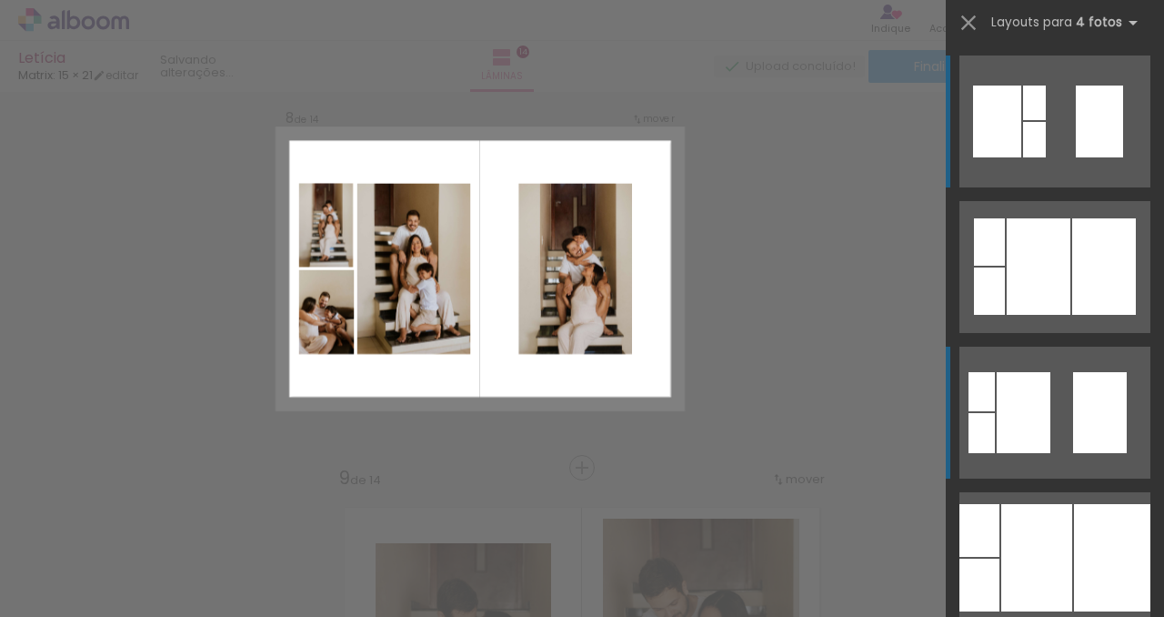
scroll to position [2805, 0]
